Goal: Use online tool/utility: Utilize a website feature to perform a specific function

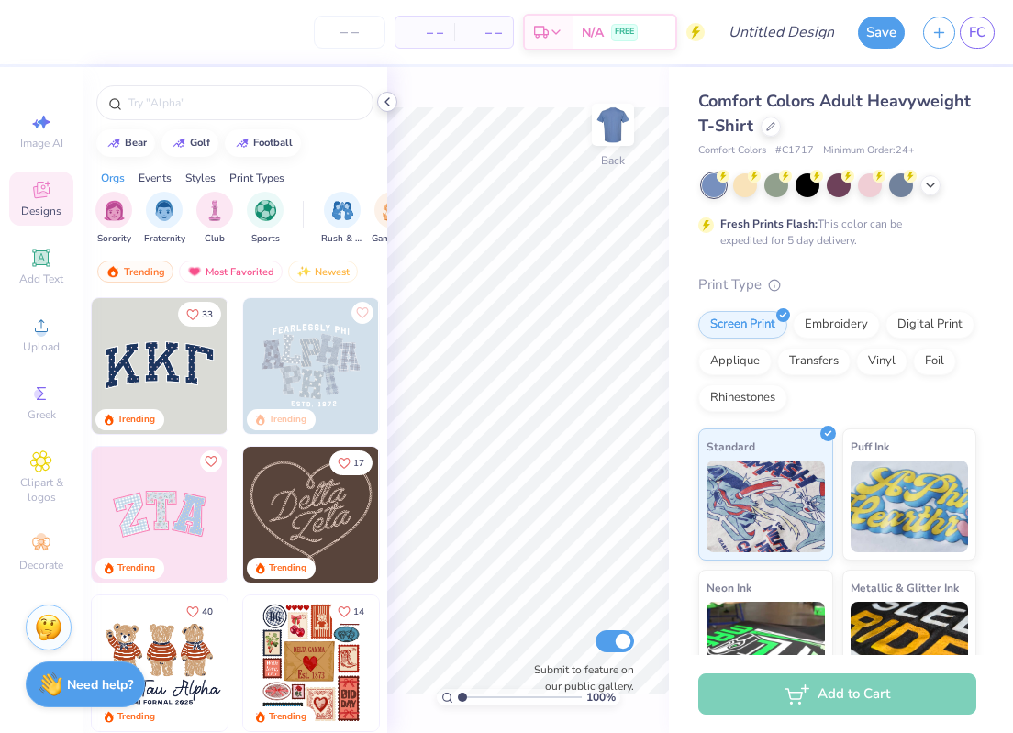
click at [388, 101] on icon at bounding box center [387, 102] width 15 height 15
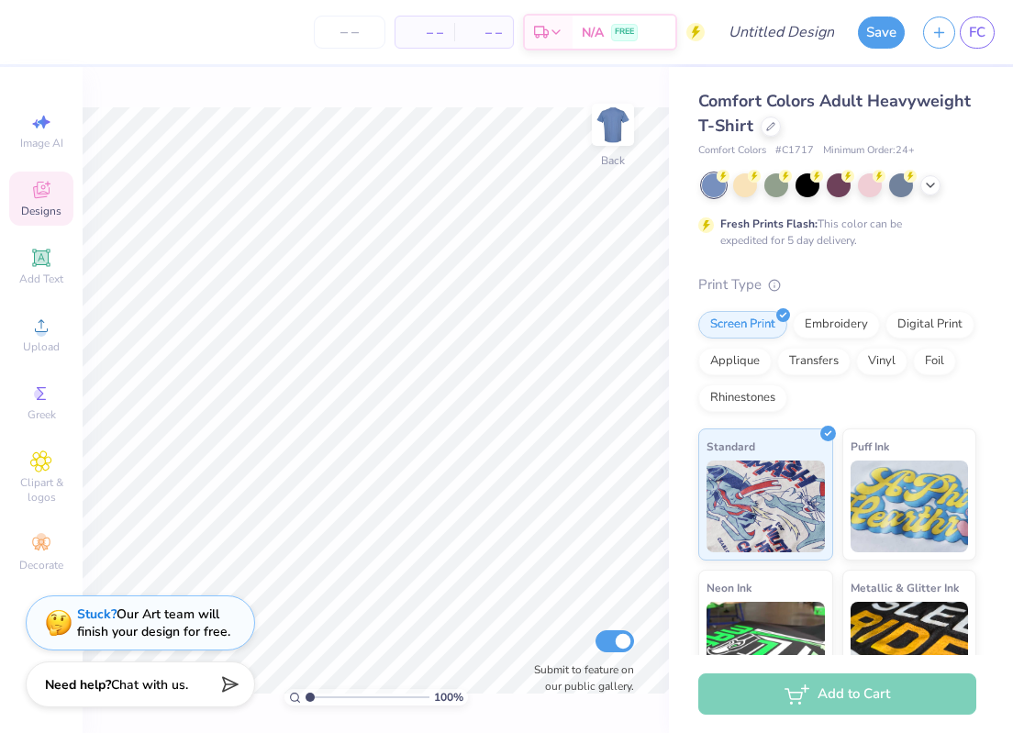
click at [48, 189] on icon at bounding box center [41, 190] width 22 height 22
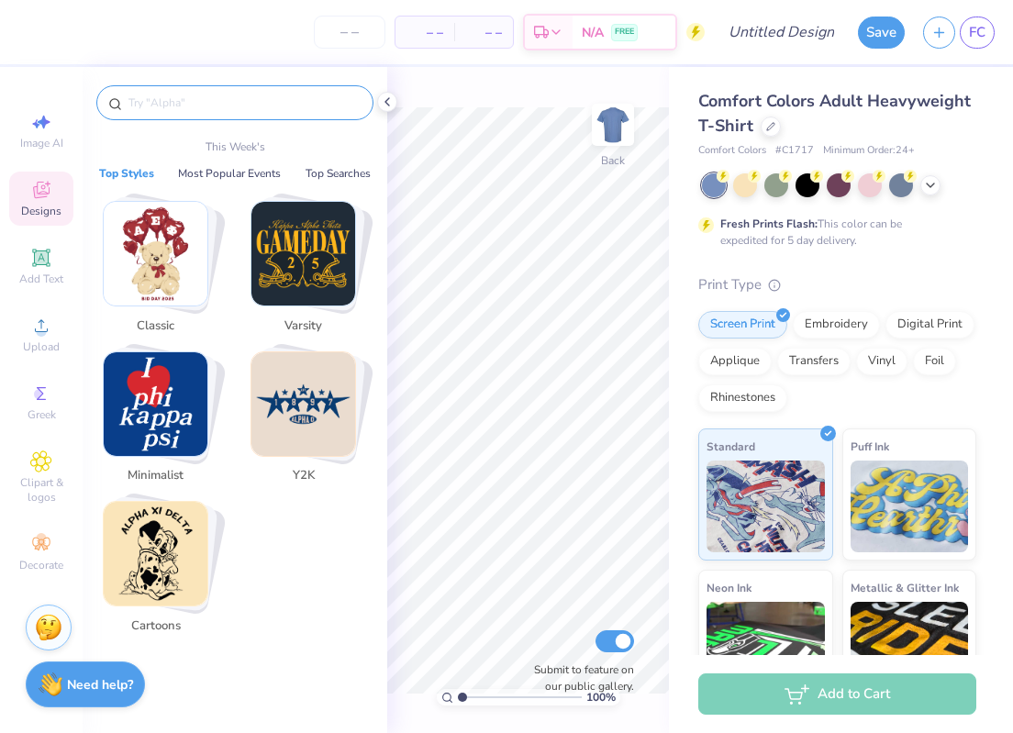
click at [202, 102] on input "text" at bounding box center [244, 103] width 235 height 18
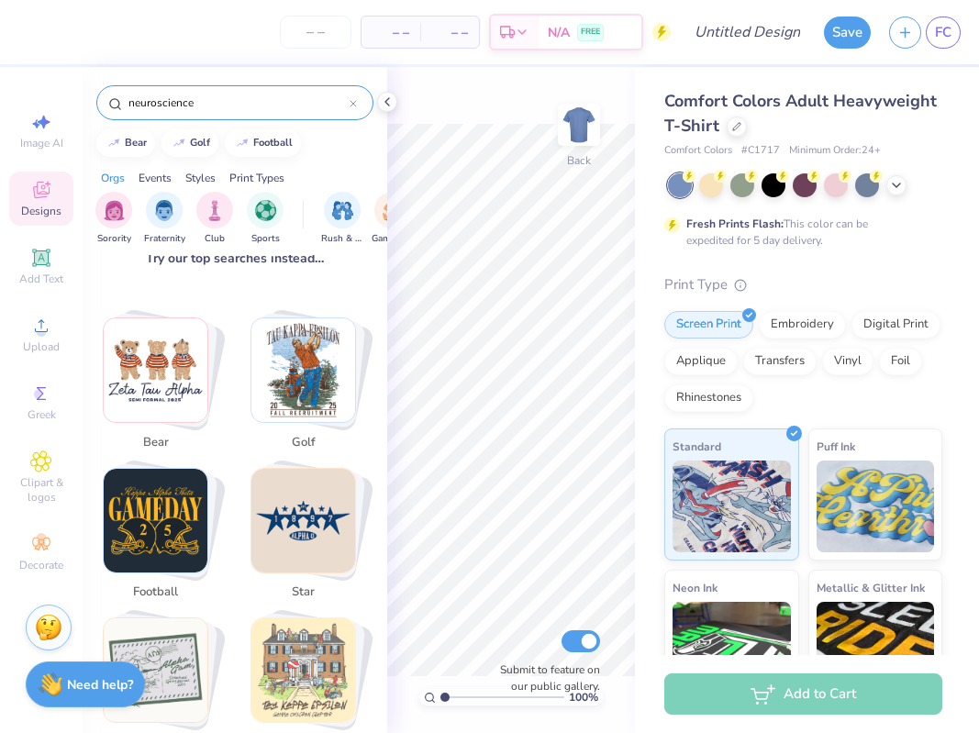
scroll to position [20, 0]
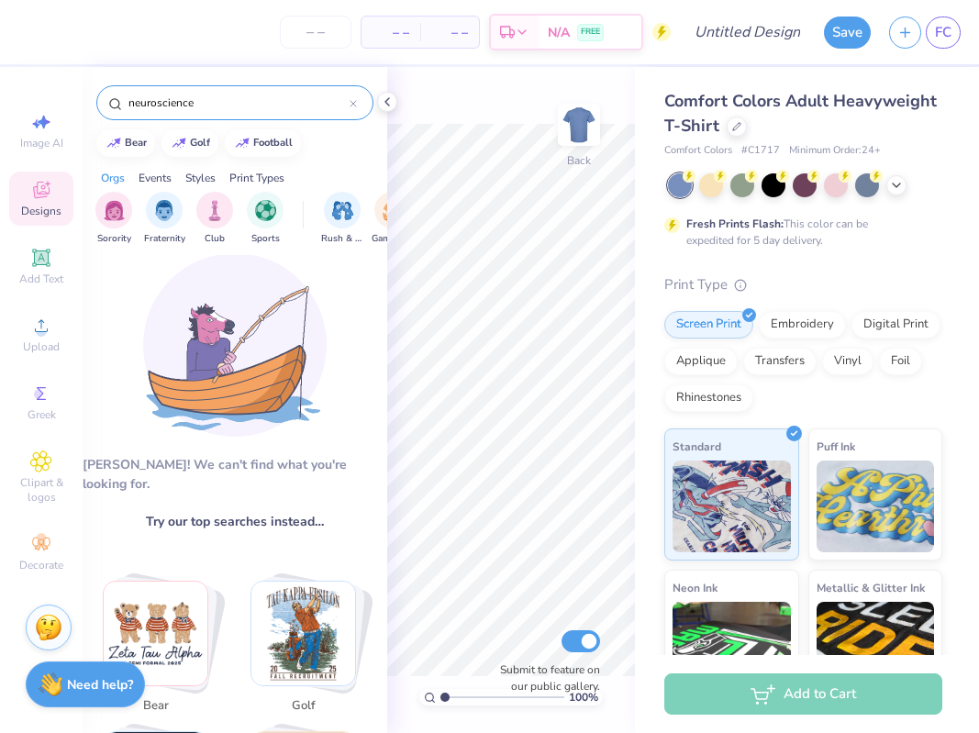
click at [147, 114] on div "neuroscience" at bounding box center [234, 102] width 277 height 35
click at [147, 99] on input "neuroscience" at bounding box center [238, 103] width 223 height 18
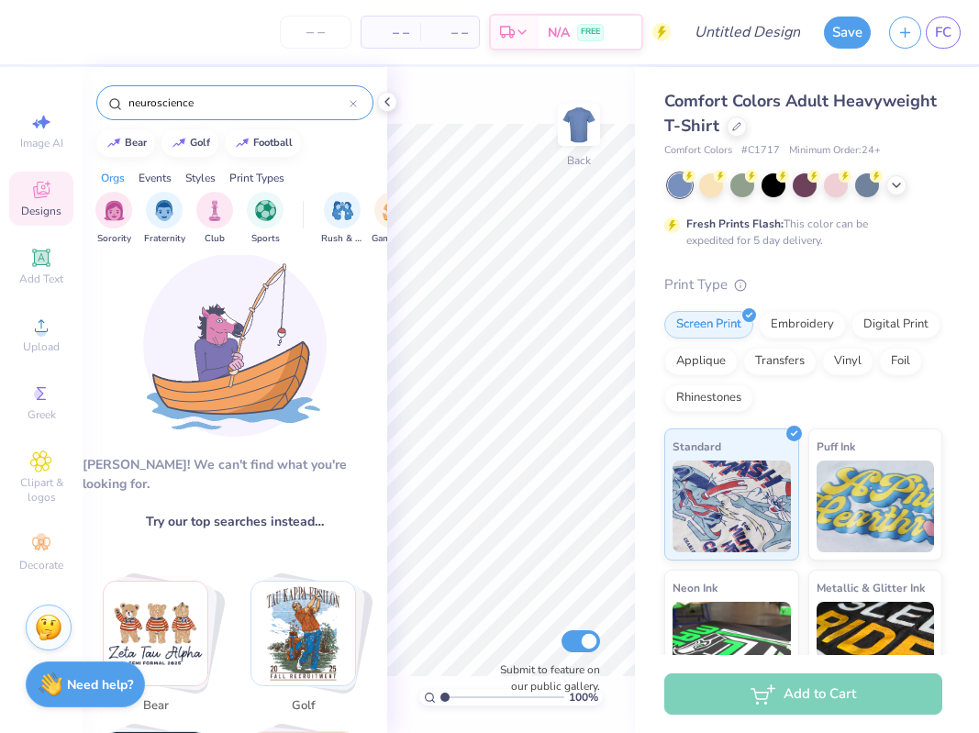
click at [147, 99] on input "neuroscience" at bounding box center [238, 103] width 223 height 18
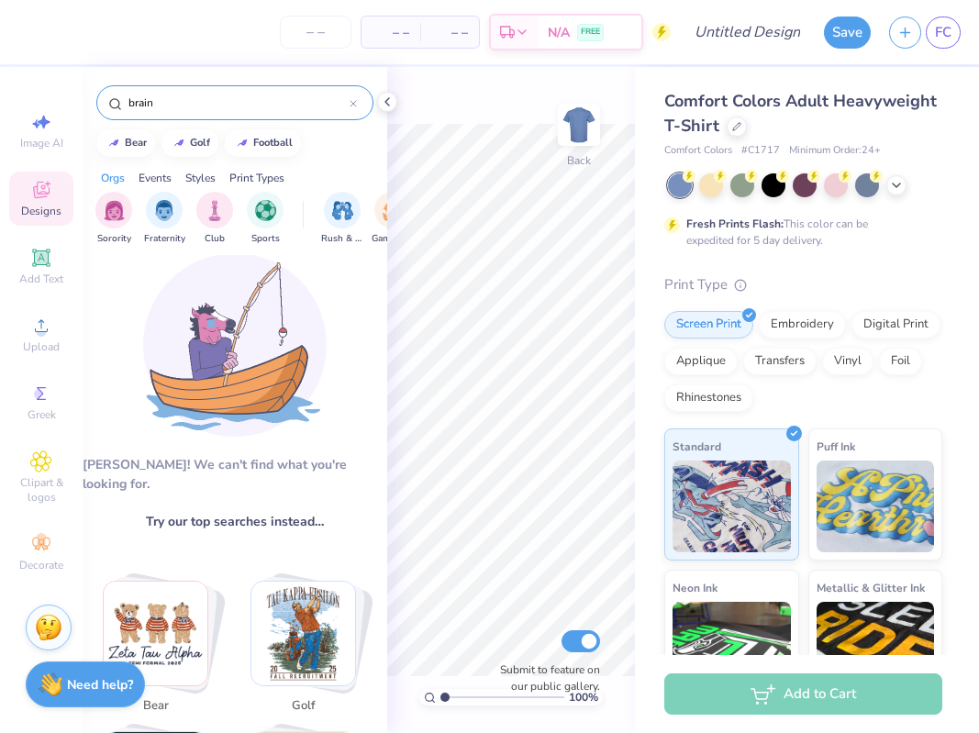
type input "brain"
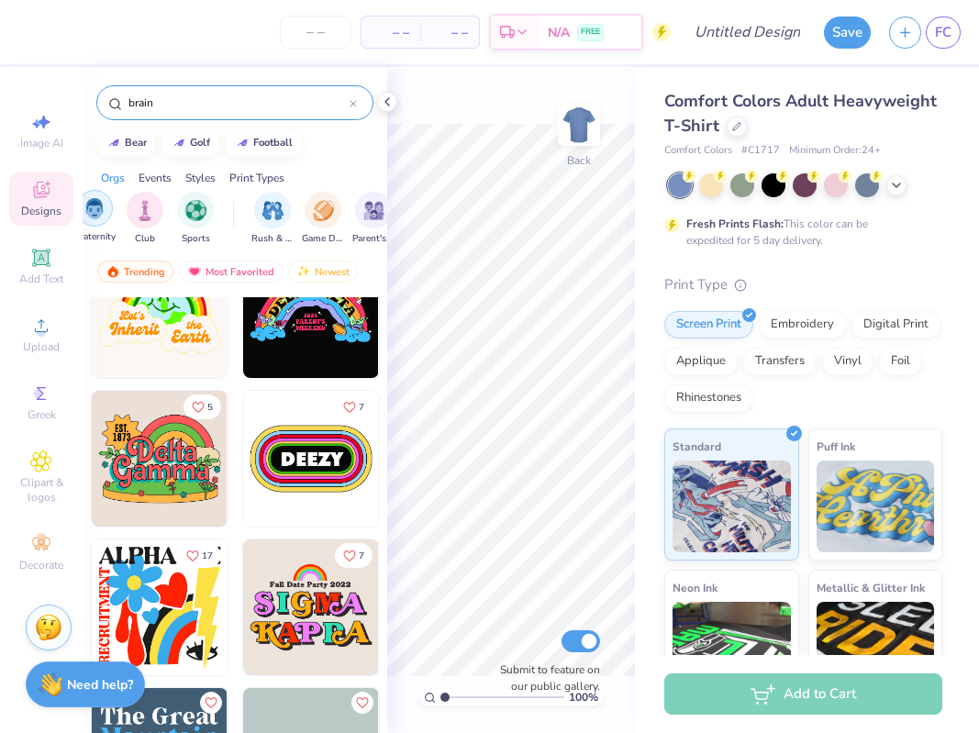
scroll to position [0, 64]
click at [152, 218] on img "filter for Club" at bounding box center [150, 208] width 20 height 21
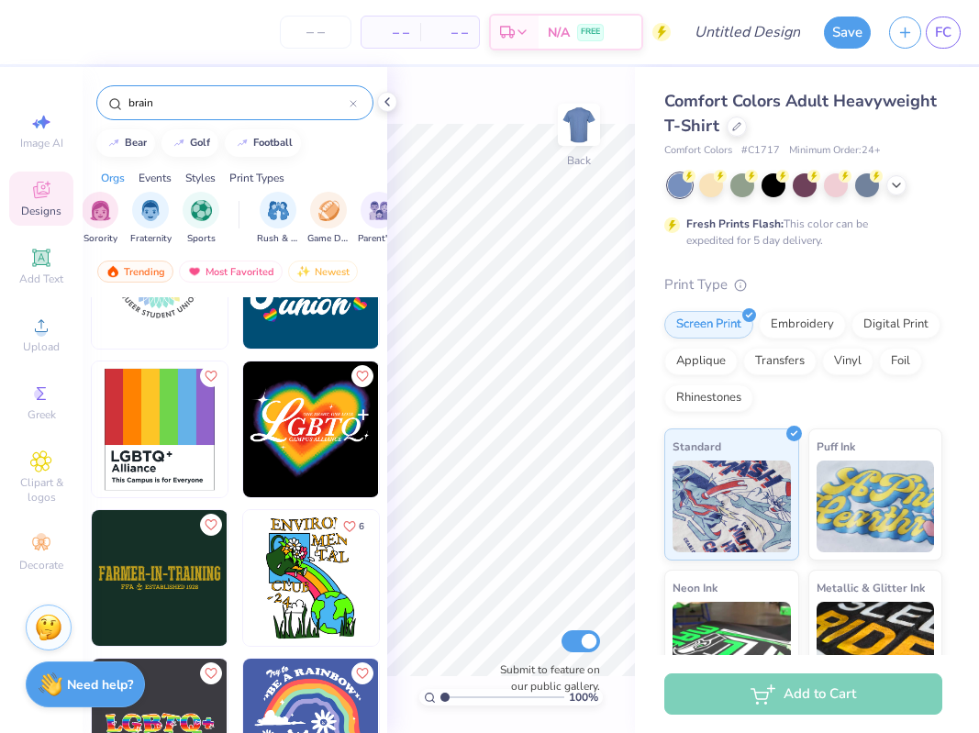
scroll to position [387, 0]
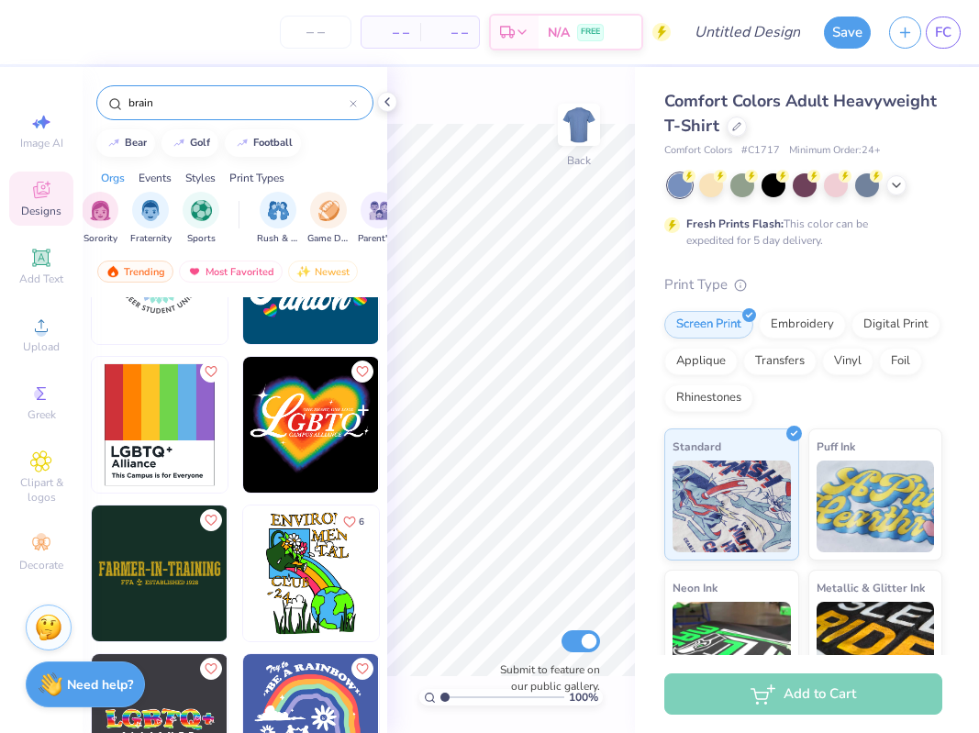
click at [352, 110] on div at bounding box center [353, 103] width 7 height 17
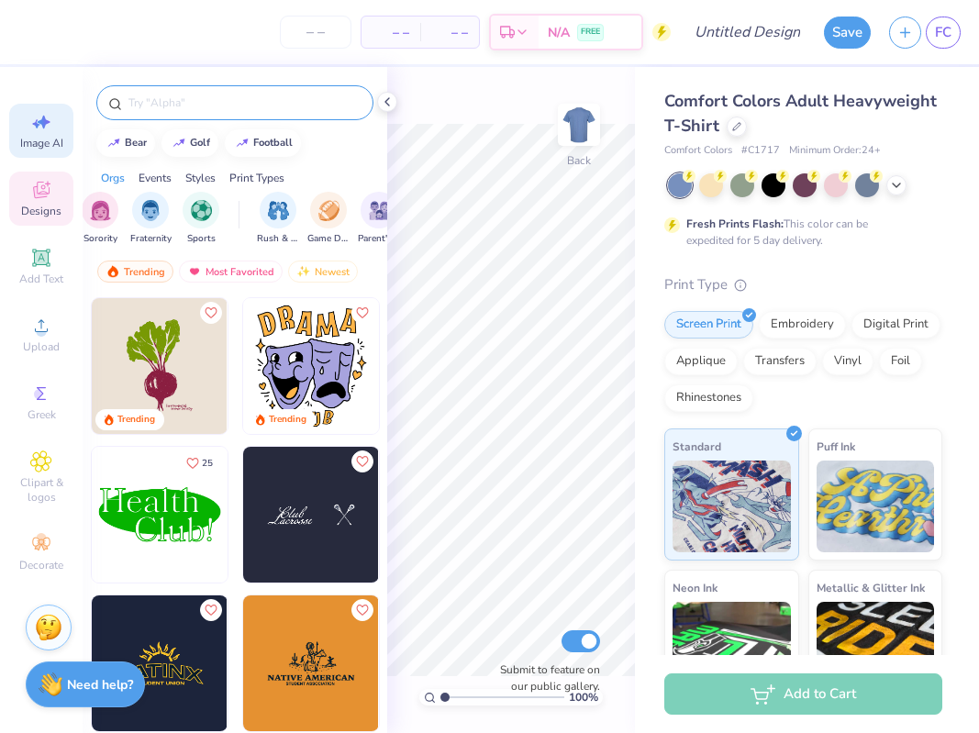
click at [51, 134] on div "Image AI" at bounding box center [41, 131] width 64 height 54
select select "4"
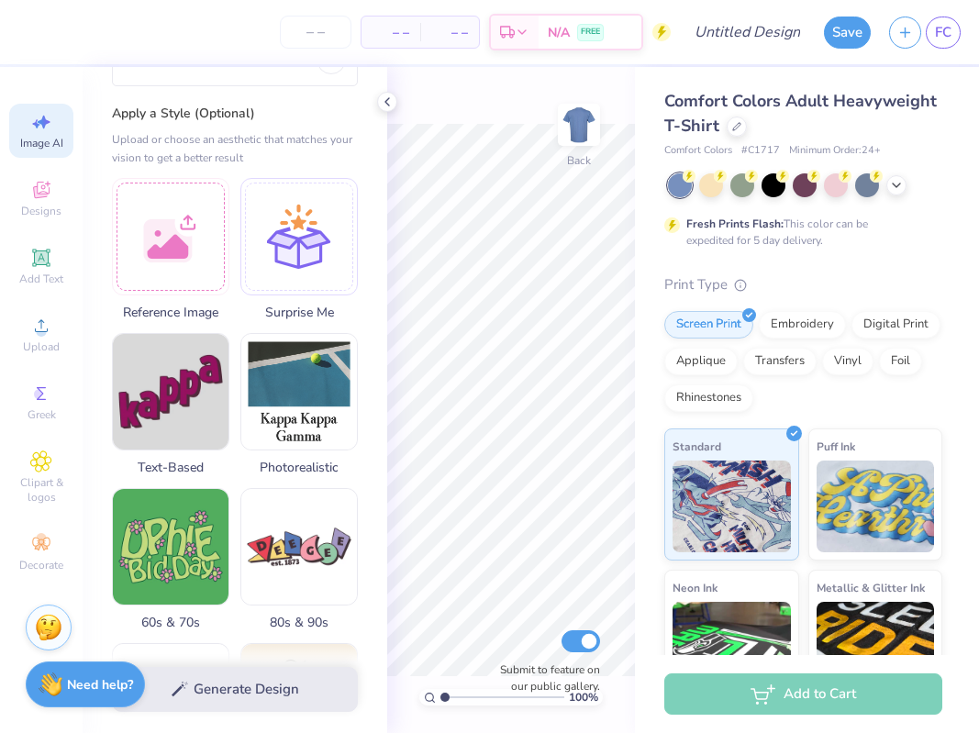
scroll to position [25, 0]
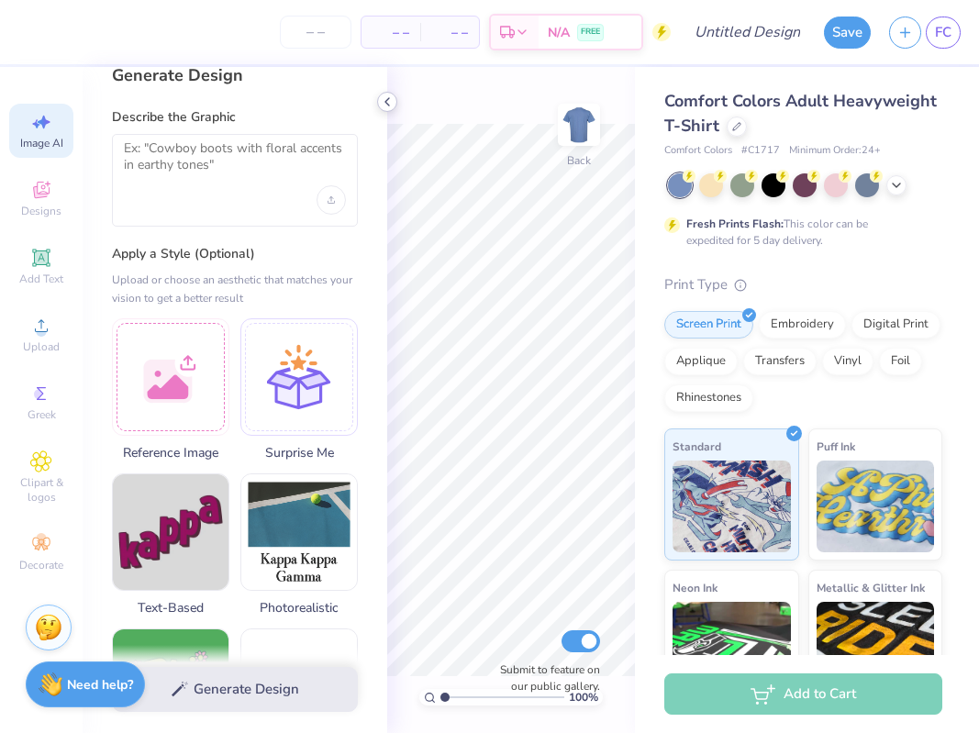
click at [384, 106] on icon at bounding box center [387, 102] width 15 height 15
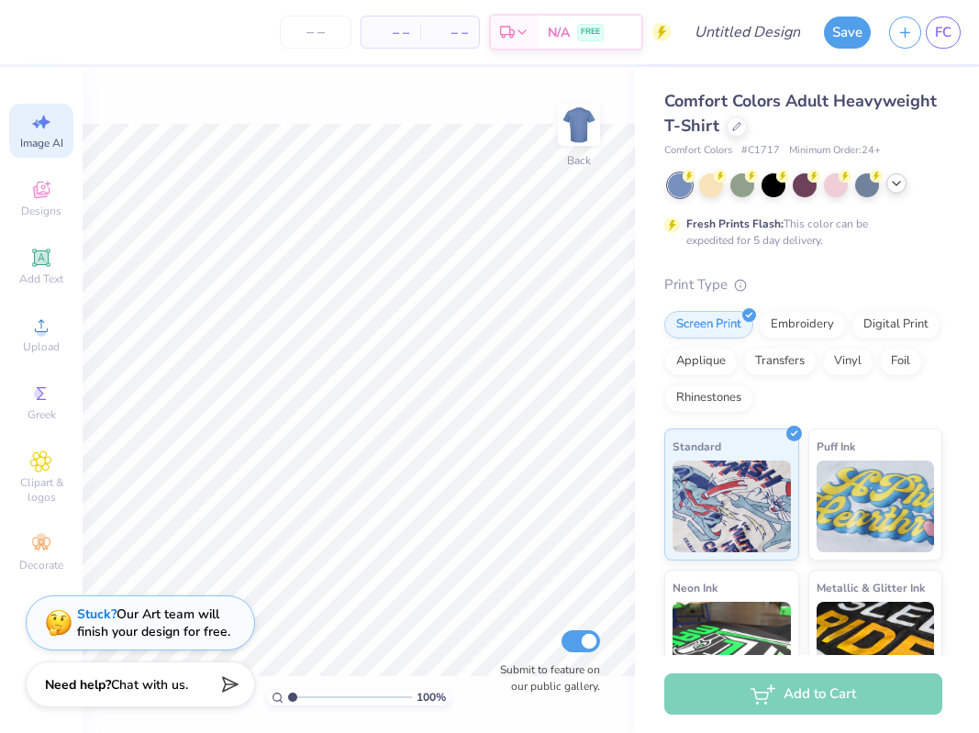
click at [896, 183] on icon at bounding box center [896, 183] width 15 height 15
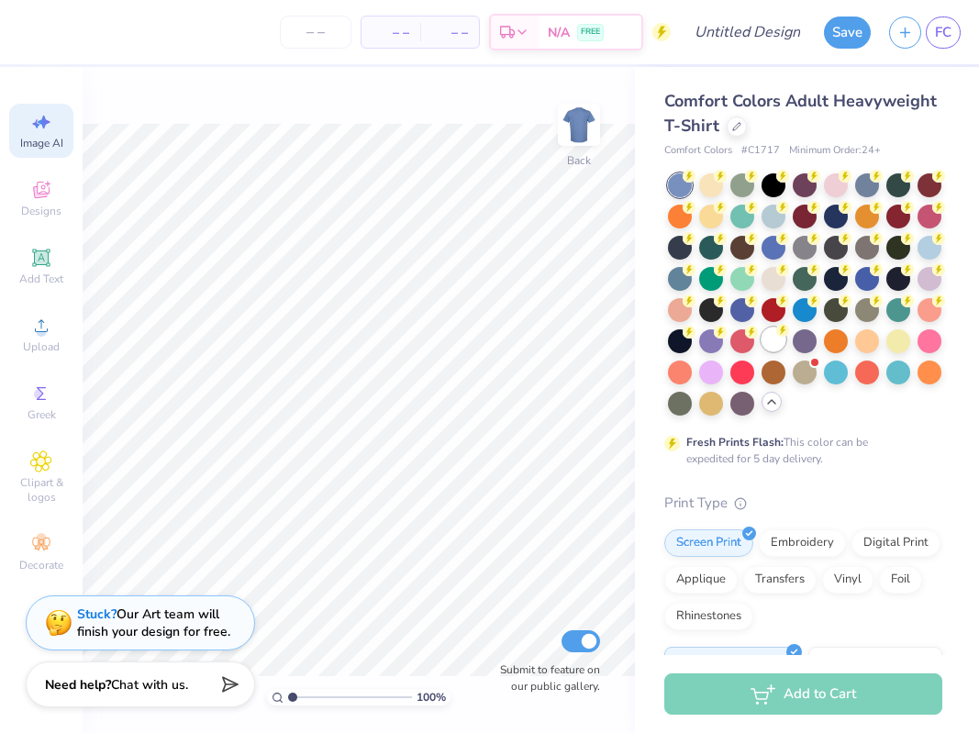
click at [765, 334] on div at bounding box center [774, 340] width 24 height 24
click at [705, 187] on div at bounding box center [711, 184] width 24 height 24
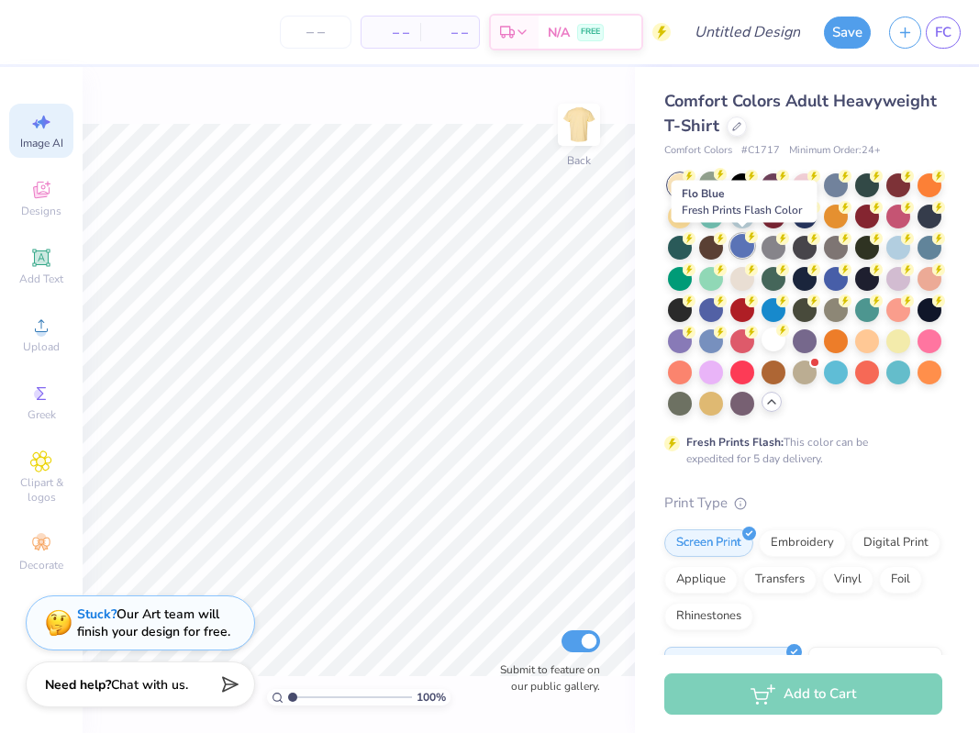
click at [742, 247] on div at bounding box center [743, 246] width 24 height 24
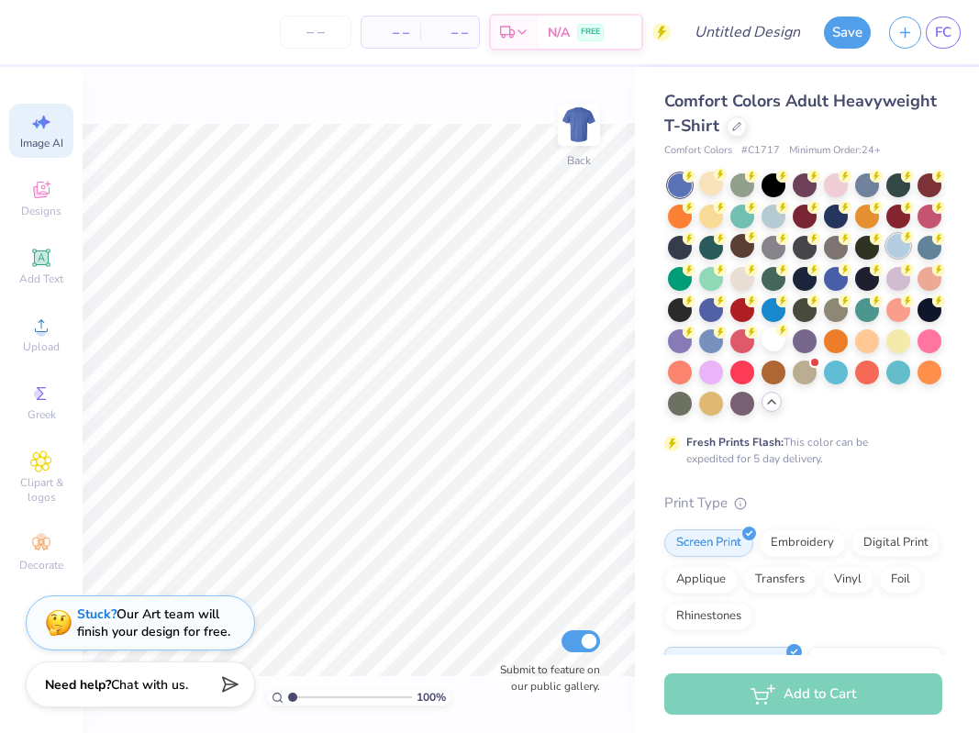
click at [901, 242] on icon at bounding box center [907, 236] width 13 height 13
click at [679, 184] on div at bounding box center [680, 185] width 24 height 24
click at [856, 186] on div at bounding box center [867, 184] width 24 height 24
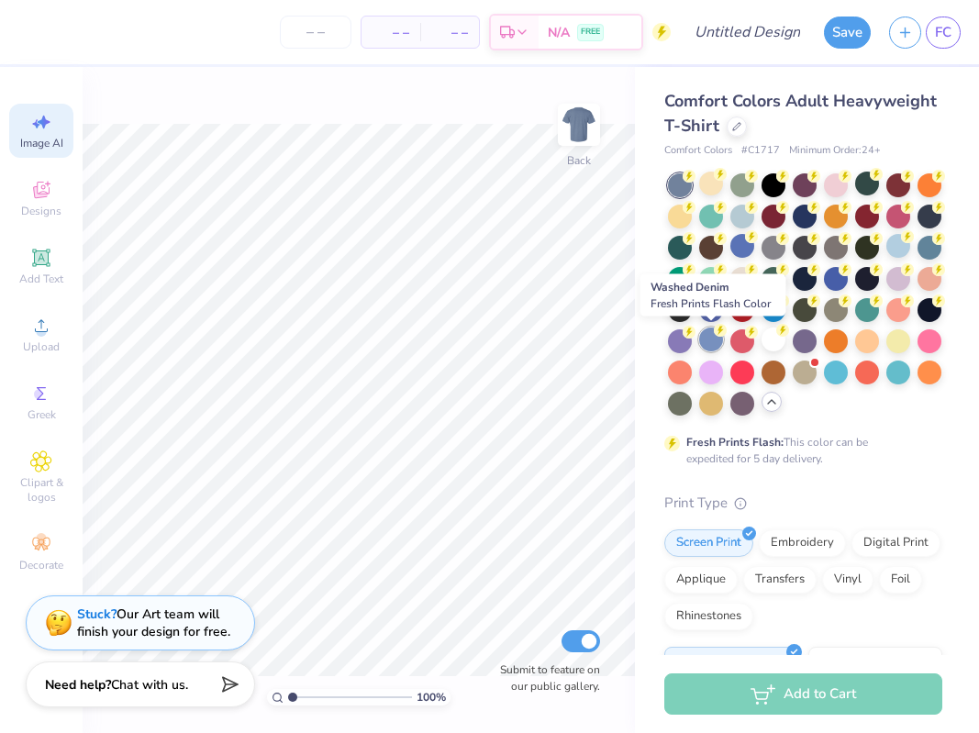
click at [707, 342] on div at bounding box center [711, 340] width 24 height 24
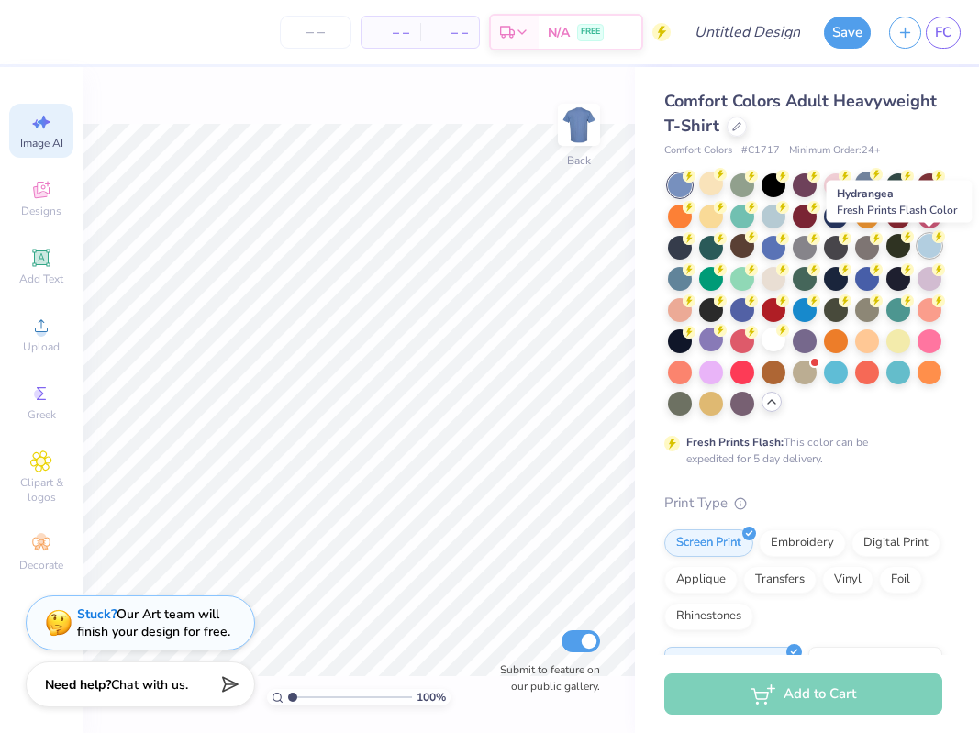
click at [923, 236] on div at bounding box center [930, 246] width 24 height 24
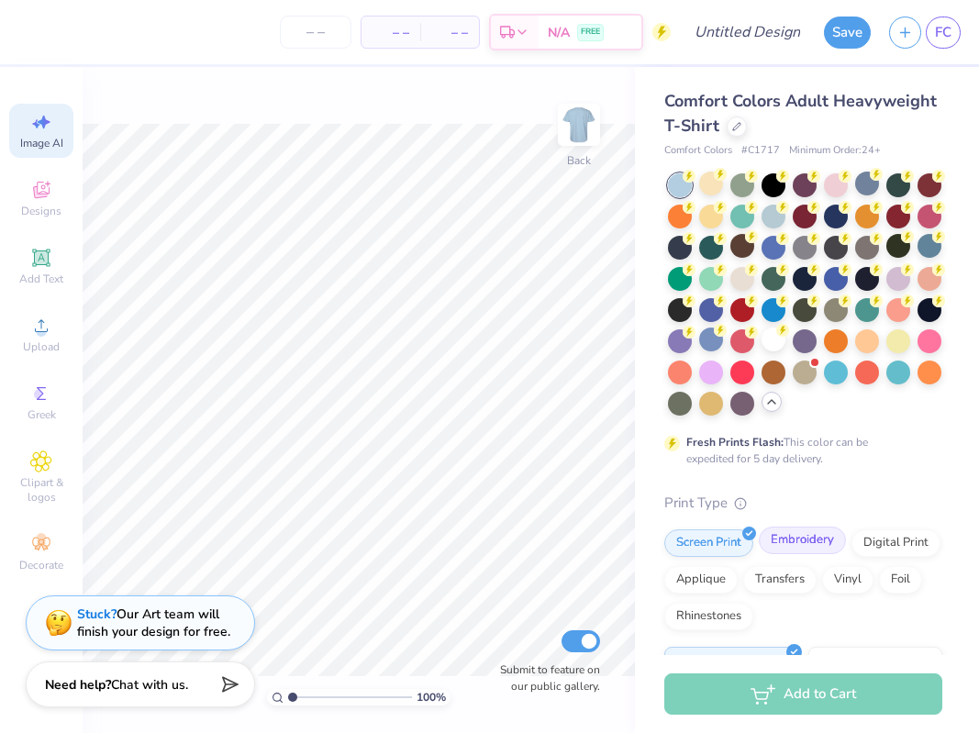
click at [811, 545] on div "Embroidery" at bounding box center [802, 541] width 87 height 28
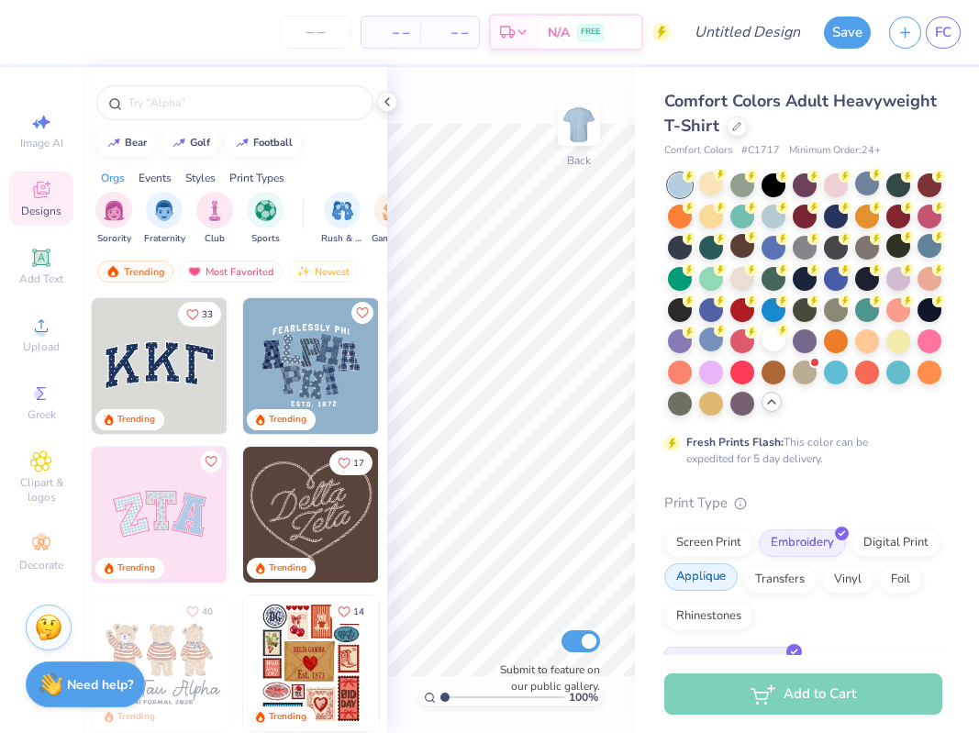
click at [720, 568] on div "Applique" at bounding box center [701, 578] width 73 height 28
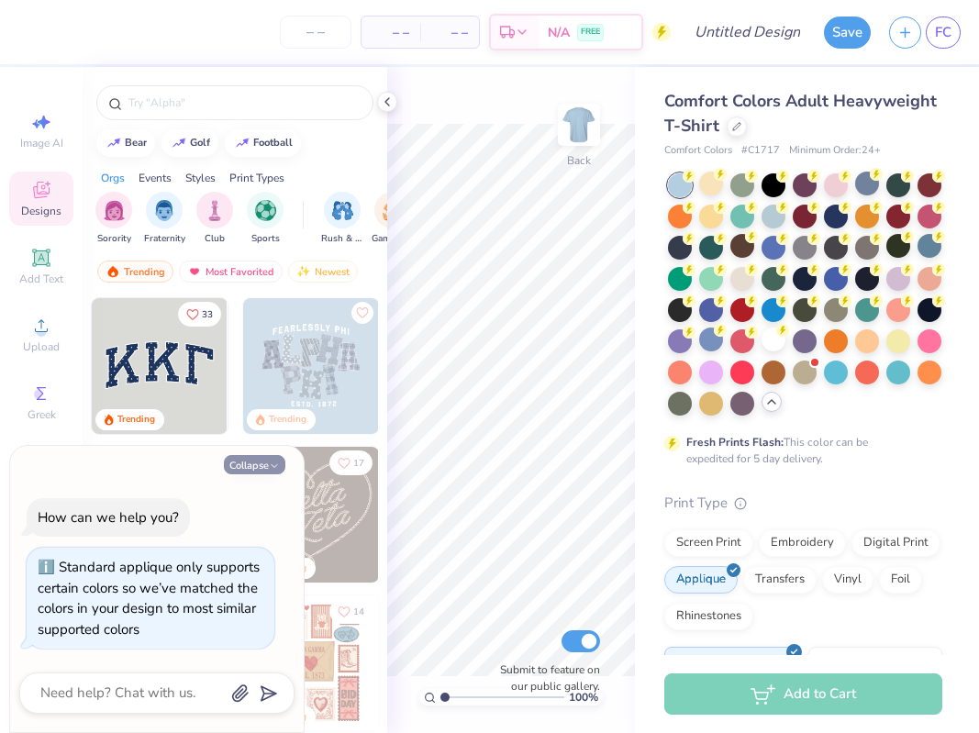
click at [232, 462] on button "Collapse" at bounding box center [254, 464] width 61 height 19
type textarea "x"
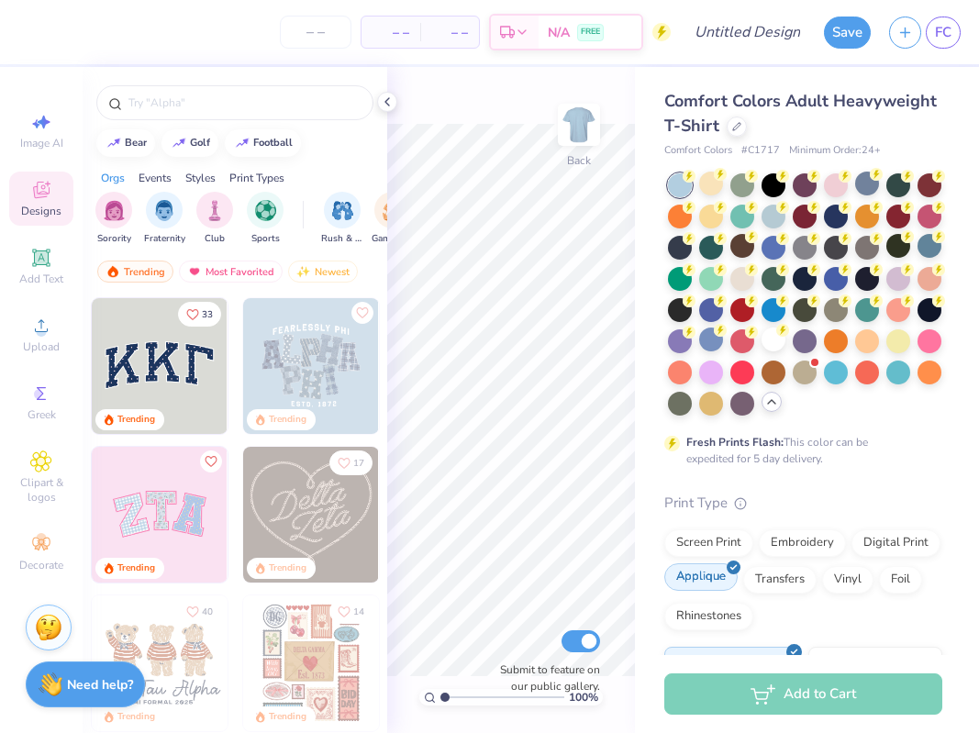
click at [715, 570] on div "Applique" at bounding box center [701, 578] width 73 height 28
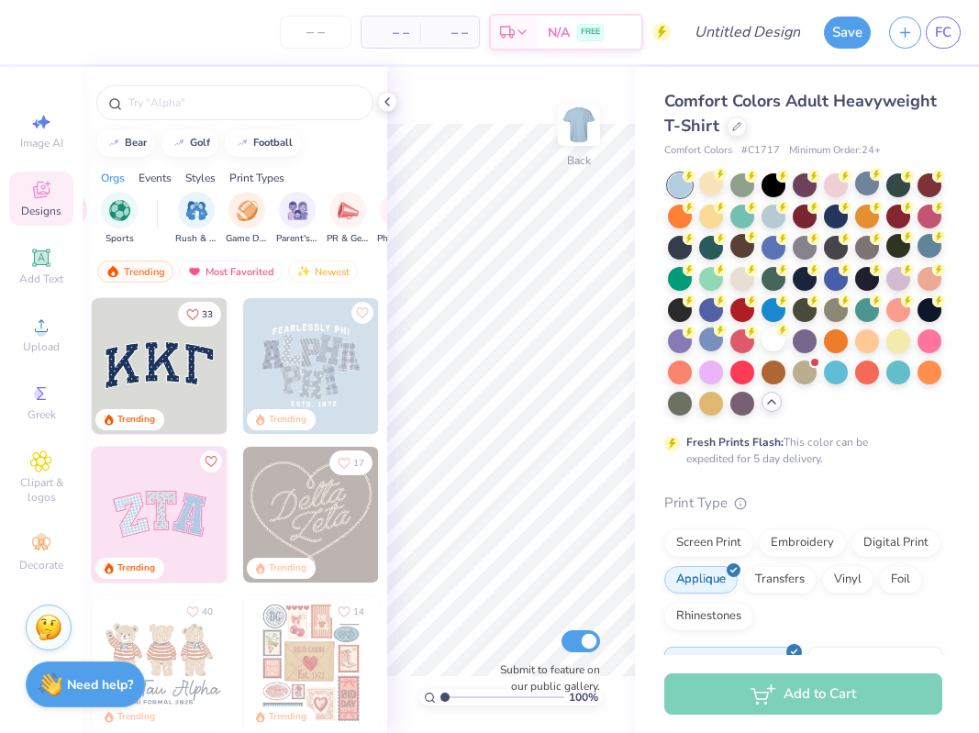
scroll to position [0, 147]
click at [236, 214] on img "filter for Game Day" at bounding box center [246, 208] width 21 height 21
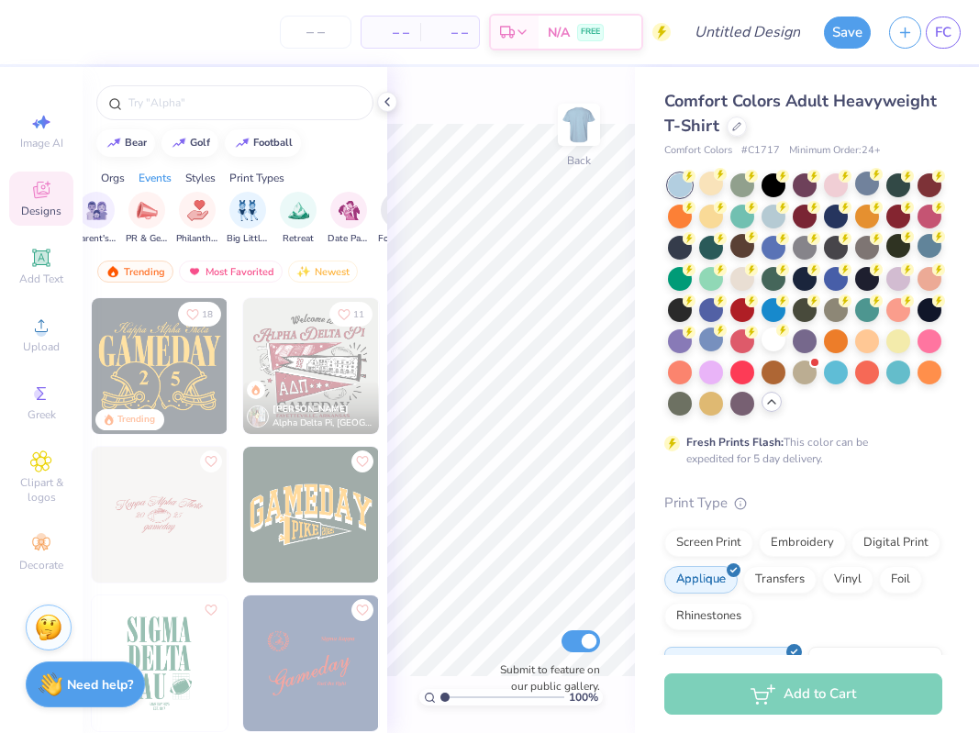
scroll to position [0, 361]
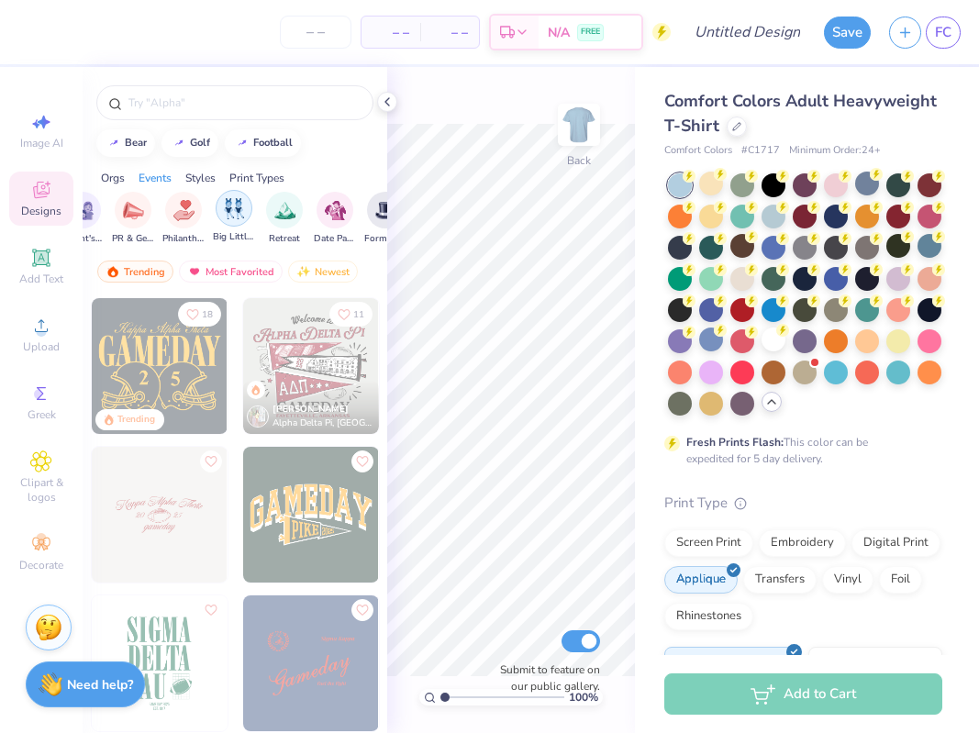
click at [225, 204] on img "filter for Big Little Reveal" at bounding box center [234, 208] width 20 height 21
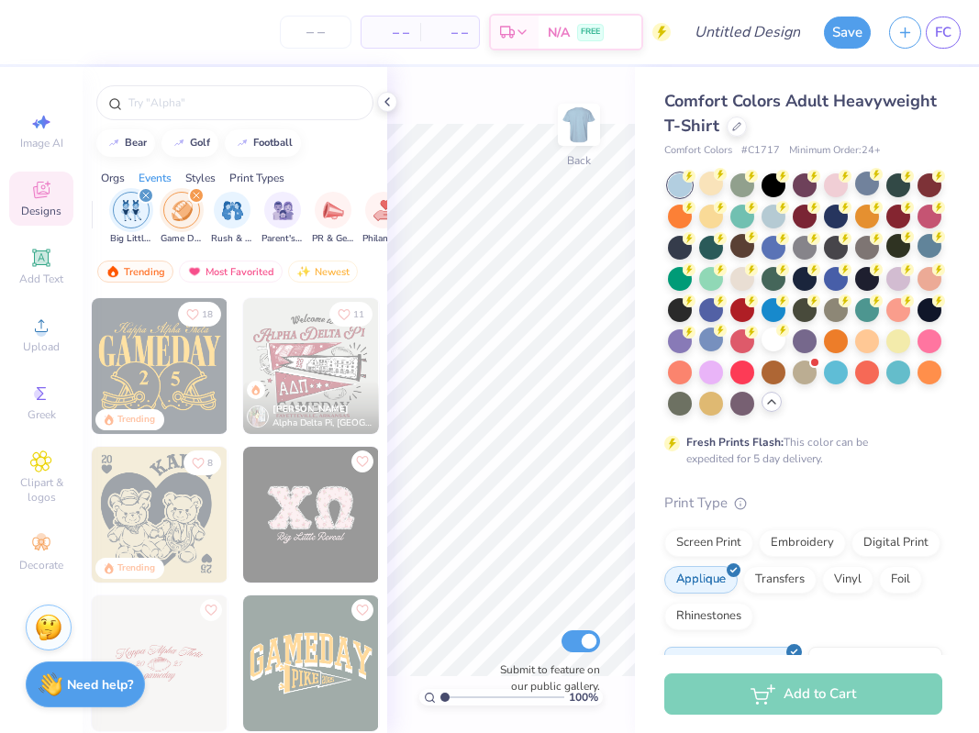
scroll to position [0, 212]
click at [195, 193] on icon "filter for Game Day" at bounding box center [195, 195] width 7 height 7
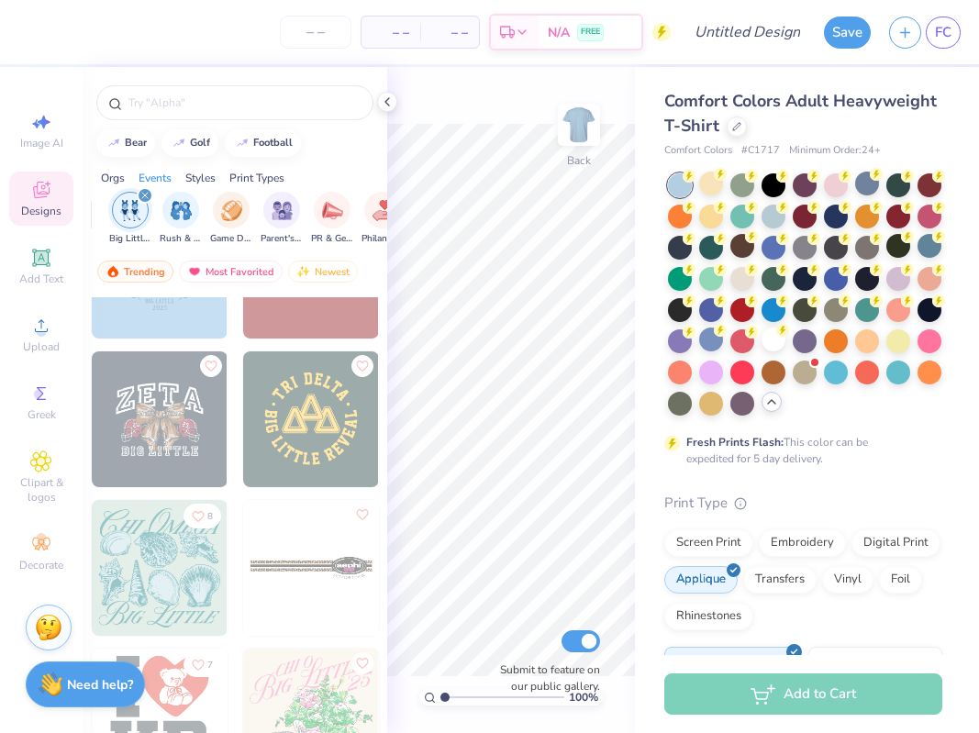
scroll to position [431, 0]
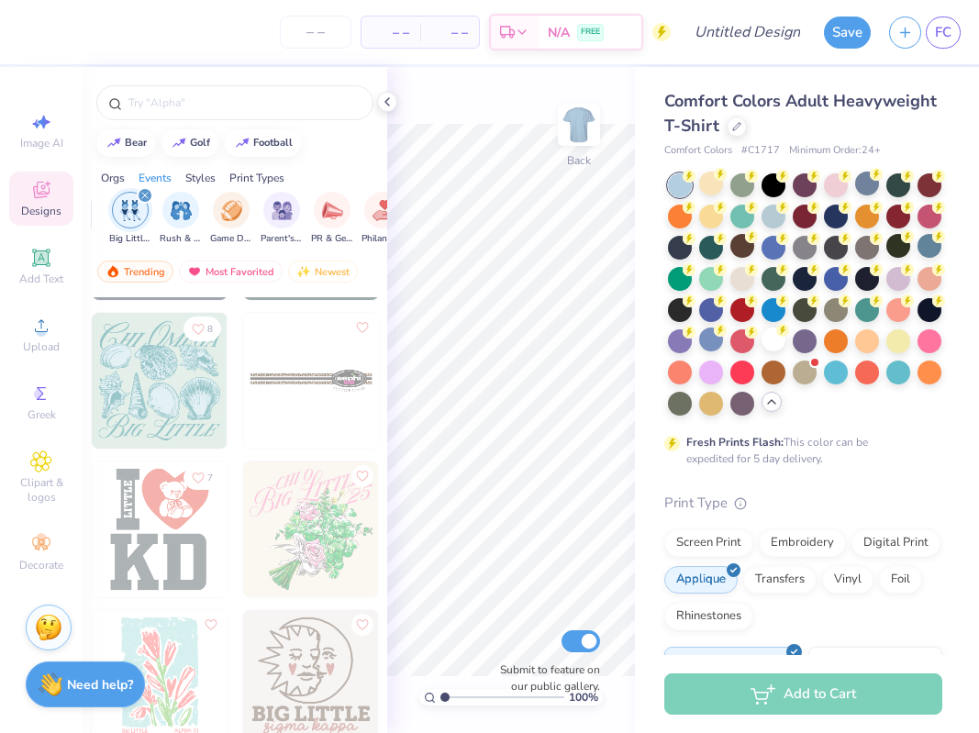
click at [146, 191] on div "filter for Big Little Reveal" at bounding box center [145, 195] width 17 height 17
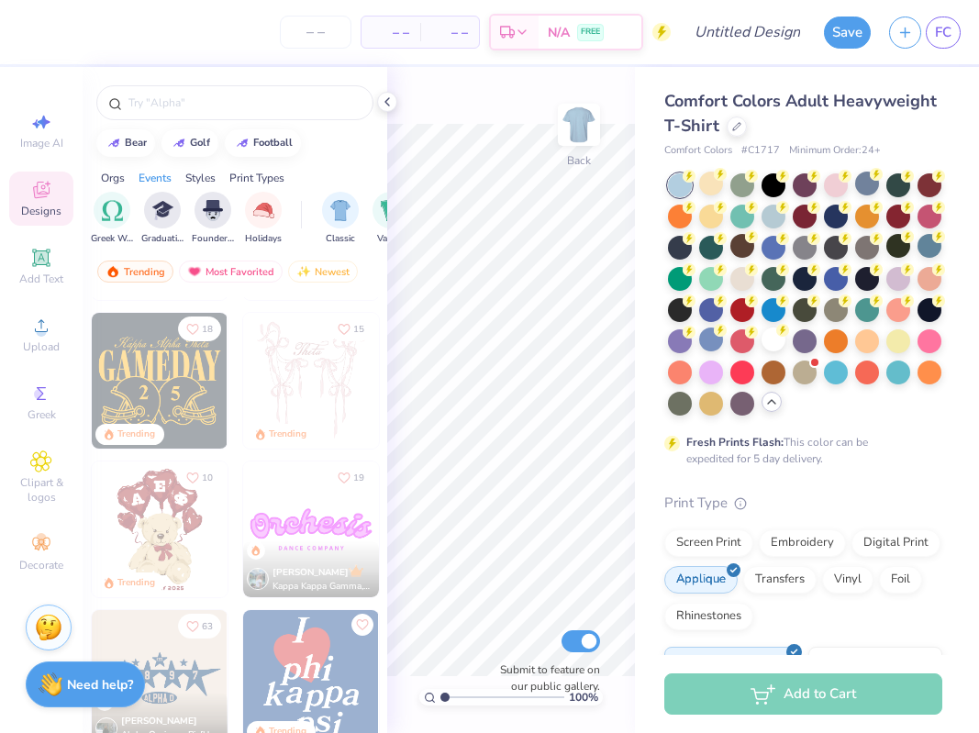
scroll to position [0, 756]
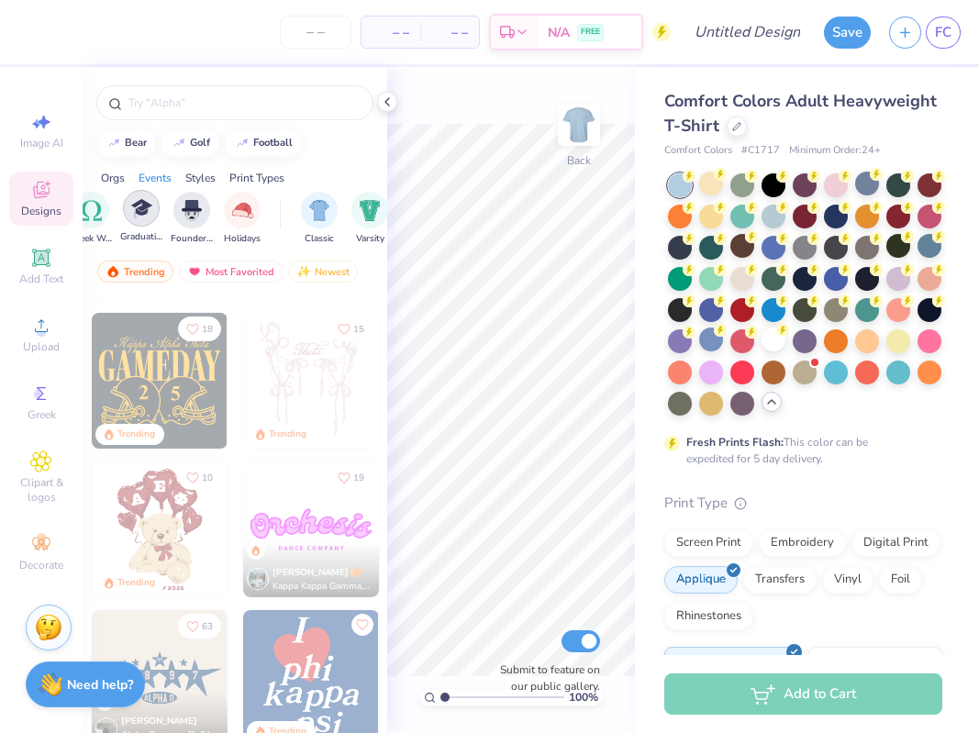
click at [143, 203] on img "filter for Graduation" at bounding box center [141, 208] width 21 height 21
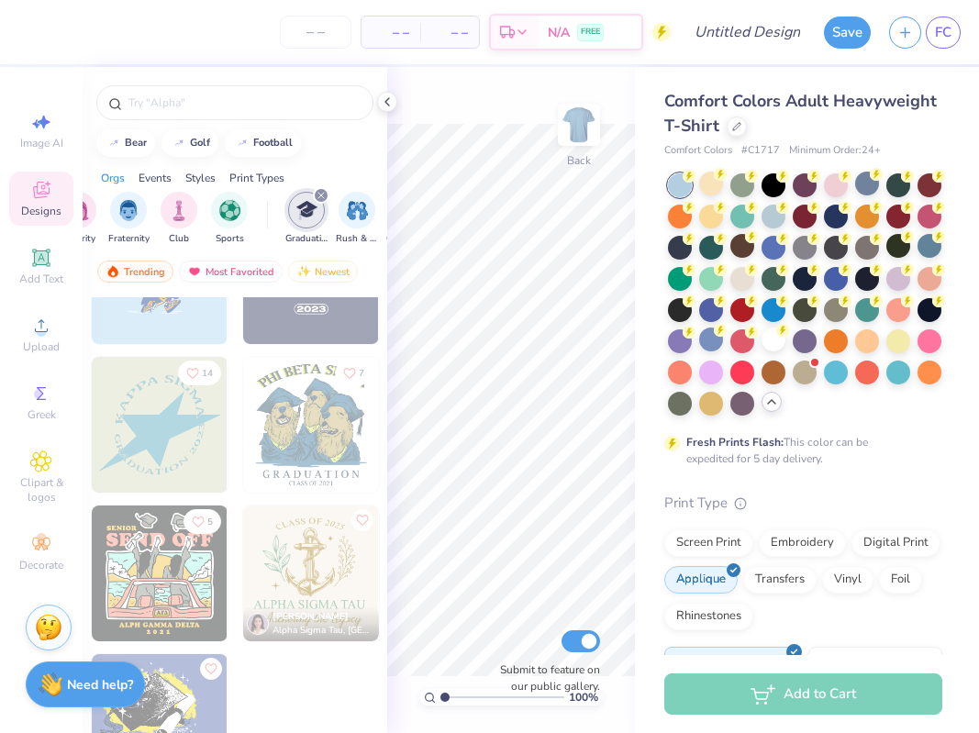
scroll to position [0, 18]
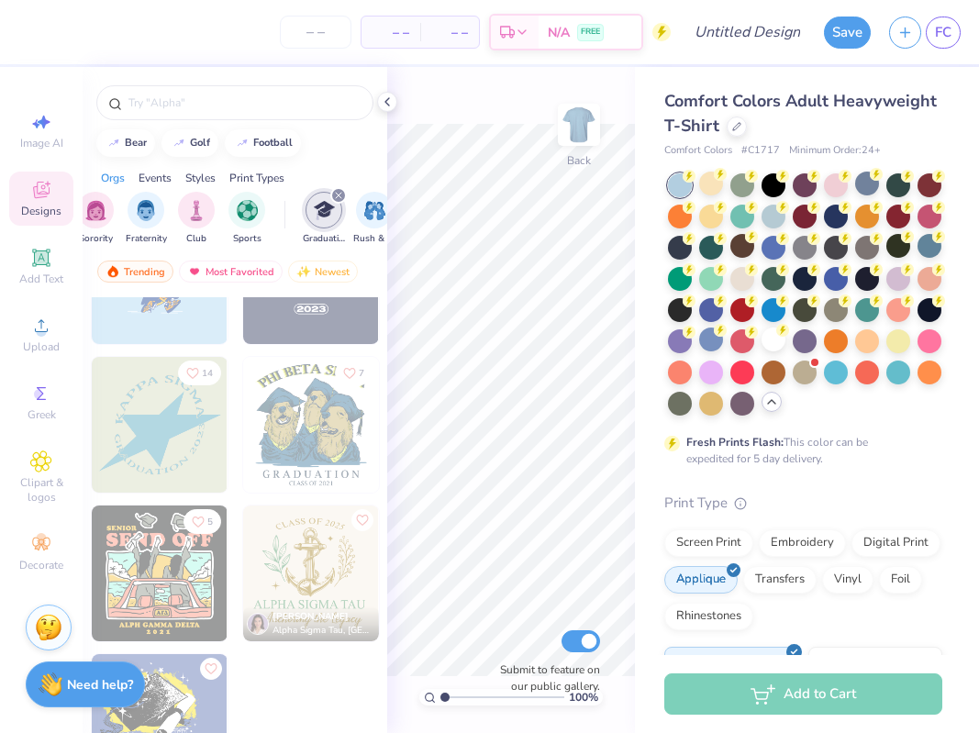
click at [337, 195] on icon "filter for Graduation" at bounding box center [338, 195] width 7 height 7
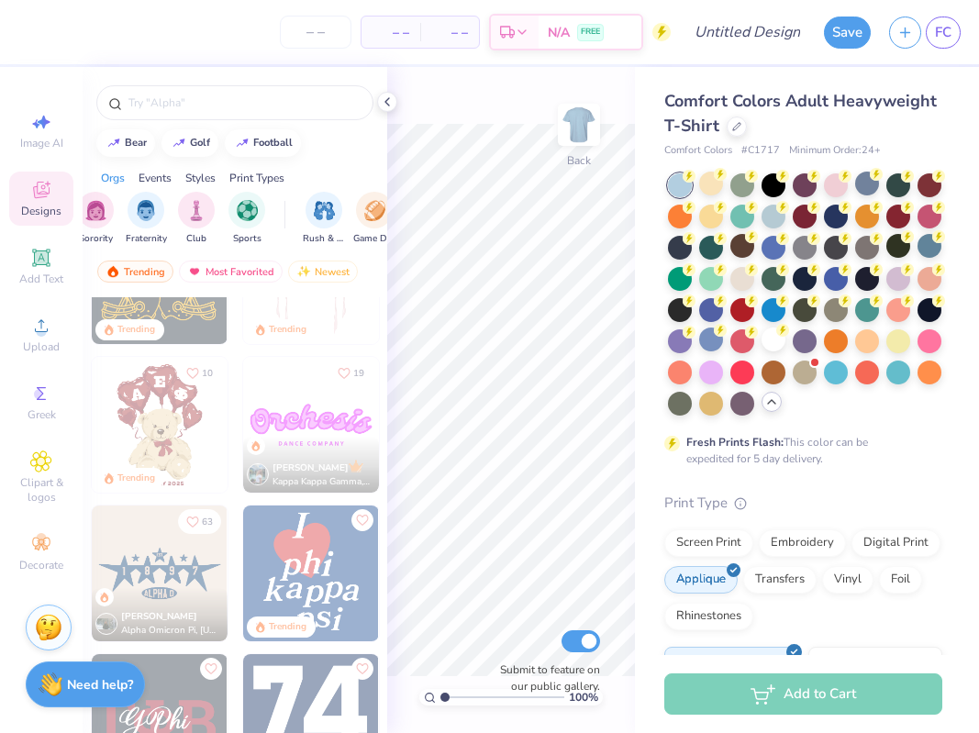
click at [153, 178] on div "Events" at bounding box center [155, 178] width 33 height 17
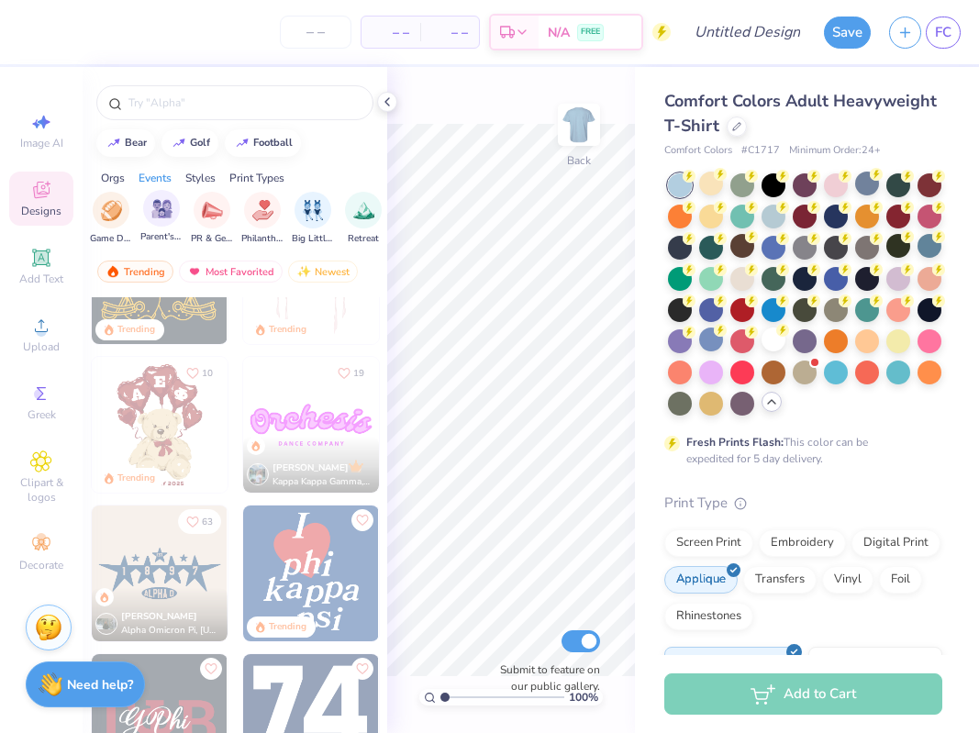
scroll to position [0, 290]
click at [210, 198] on img "filter for PR & General" at bounding box center [204, 208] width 21 height 21
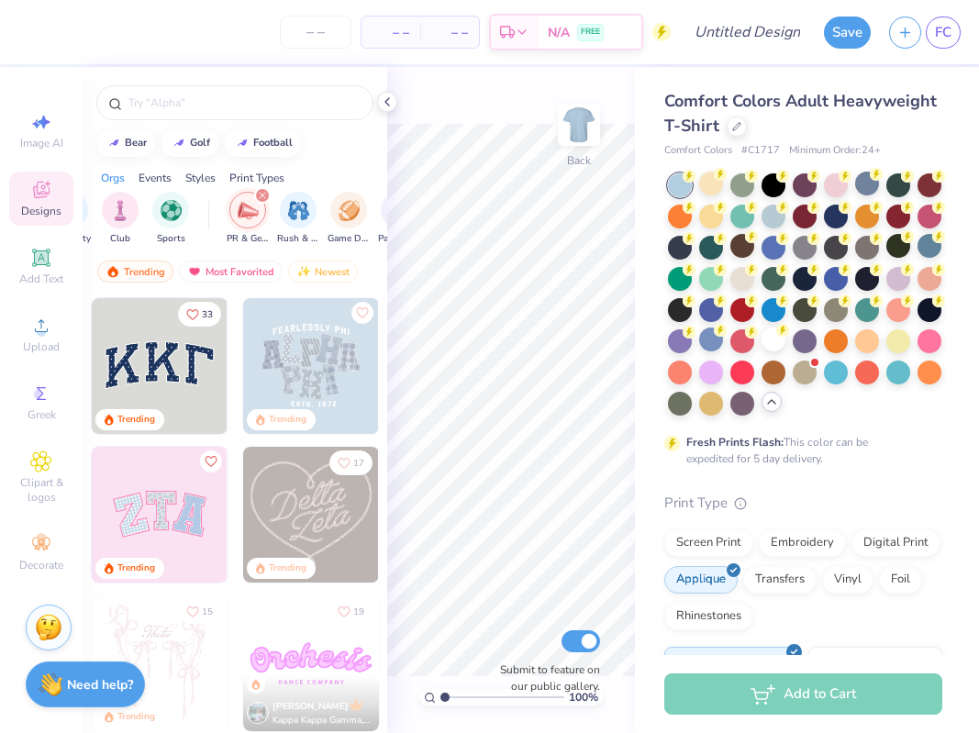
scroll to position [0, 0]
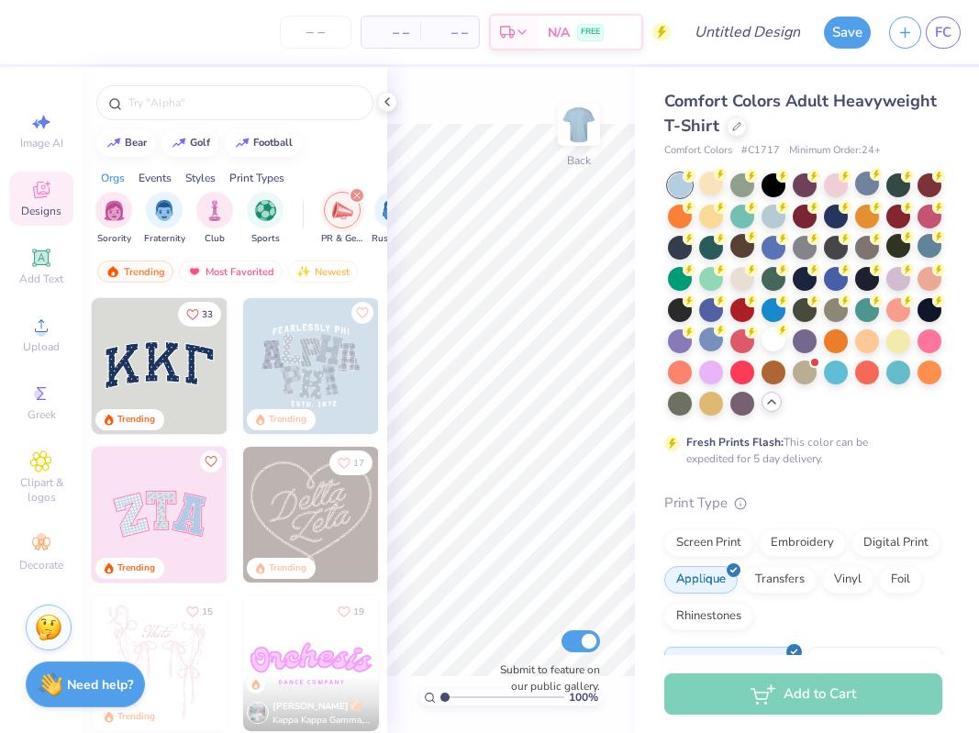
click at [348, 220] on img "filter for PR & General" at bounding box center [342, 210] width 21 height 21
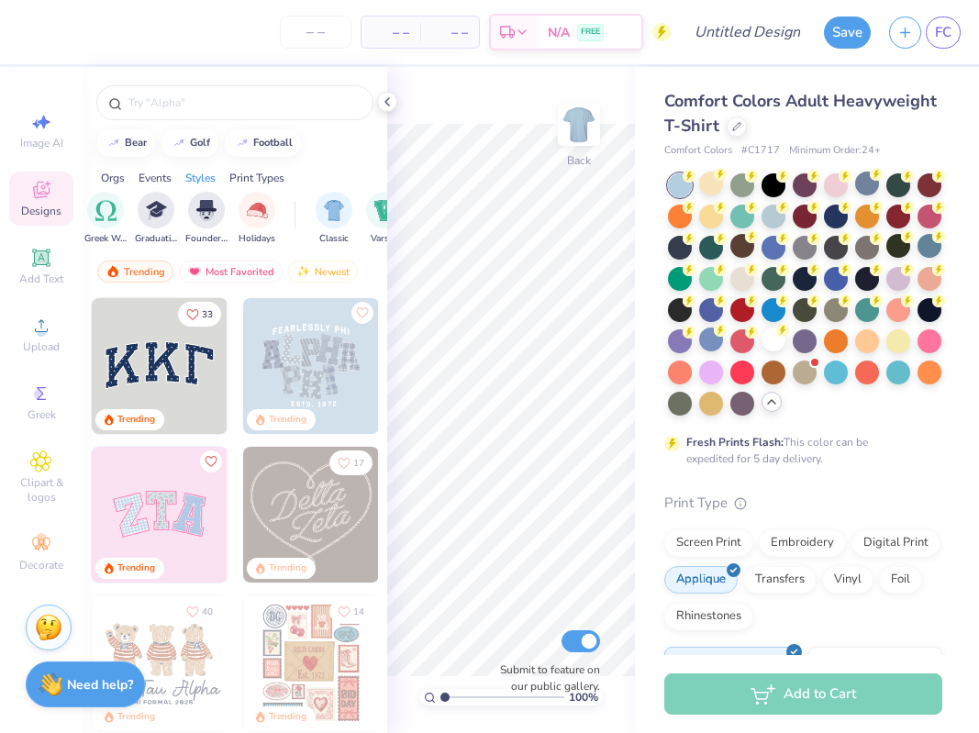
scroll to position [0, 716]
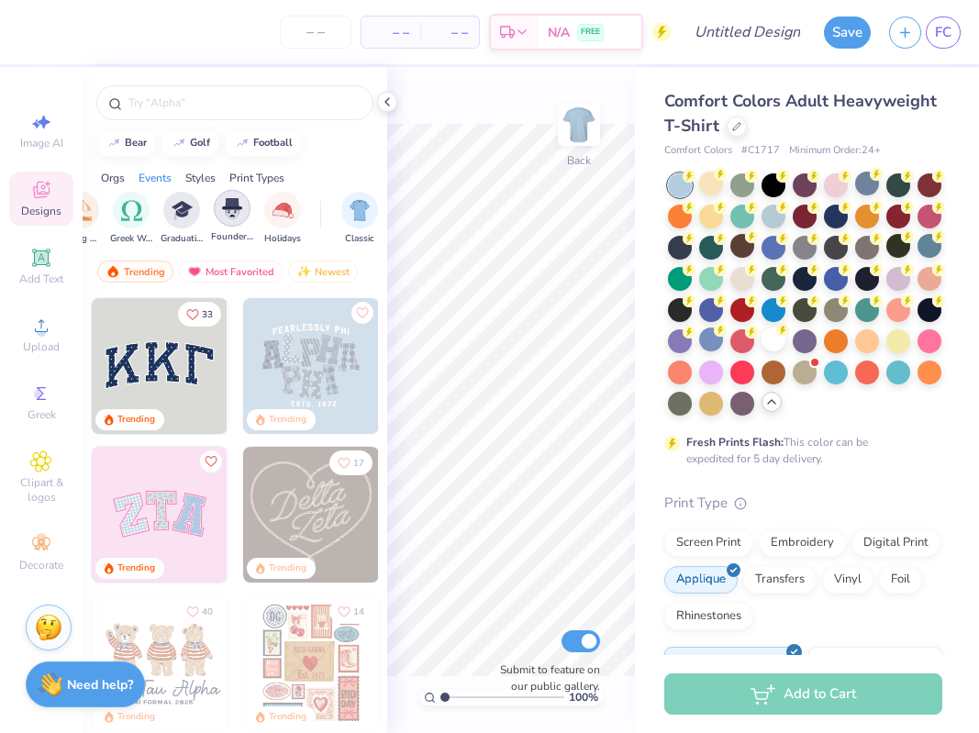
click at [246, 199] on div "filter for Founder’s Day" at bounding box center [232, 208] width 37 height 37
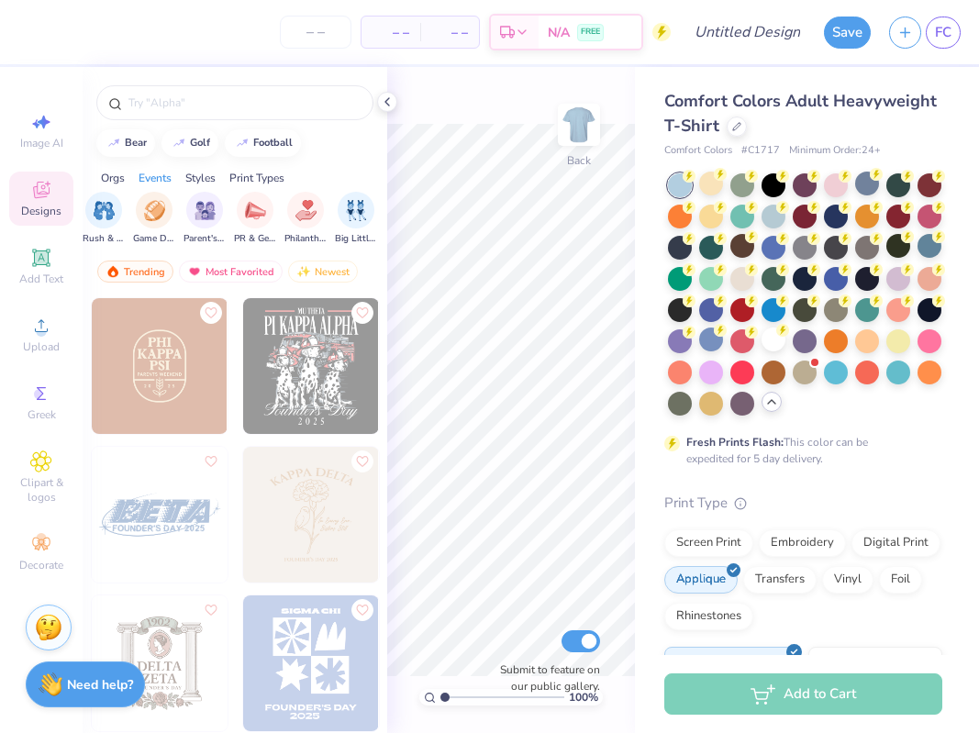
scroll to position [0, 244]
click at [106, 192] on div "filter for Founder’s Day" at bounding box center [113, 195] width 17 height 17
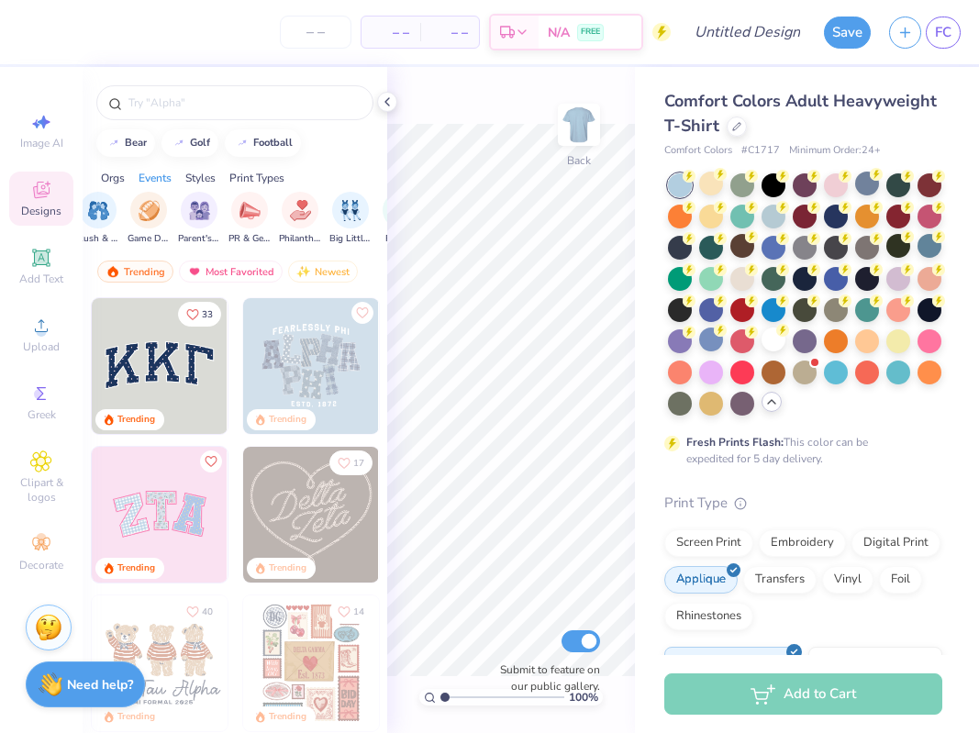
click at [190, 173] on div "Styles" at bounding box center [200, 178] width 30 height 17
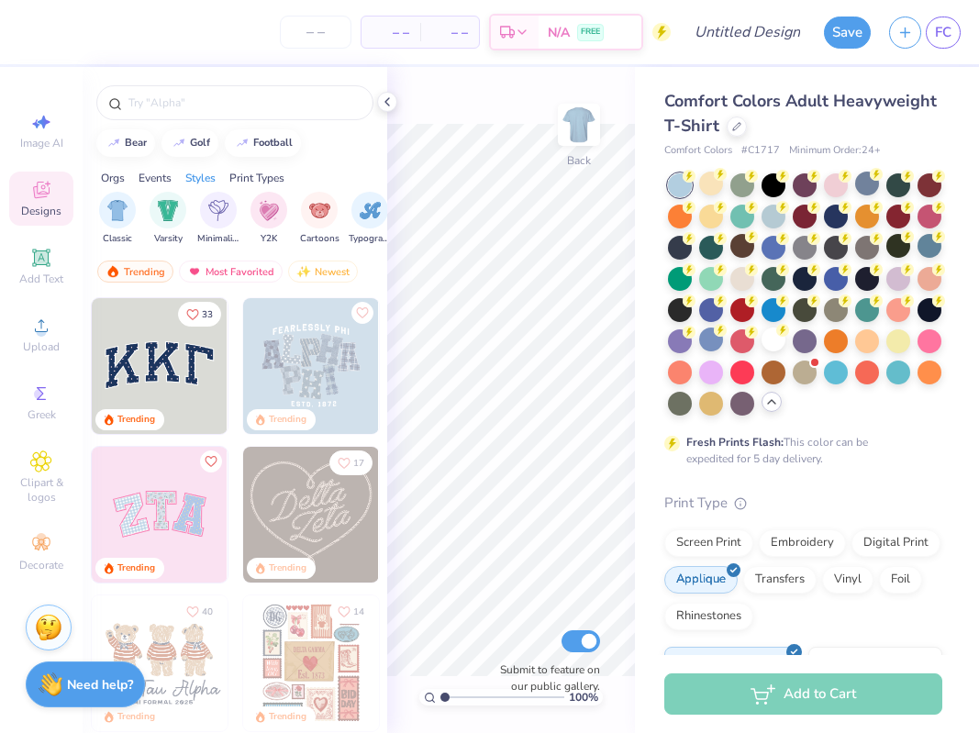
scroll to position [0, 962]
click at [392, 101] on icon at bounding box center [387, 102] width 15 height 15
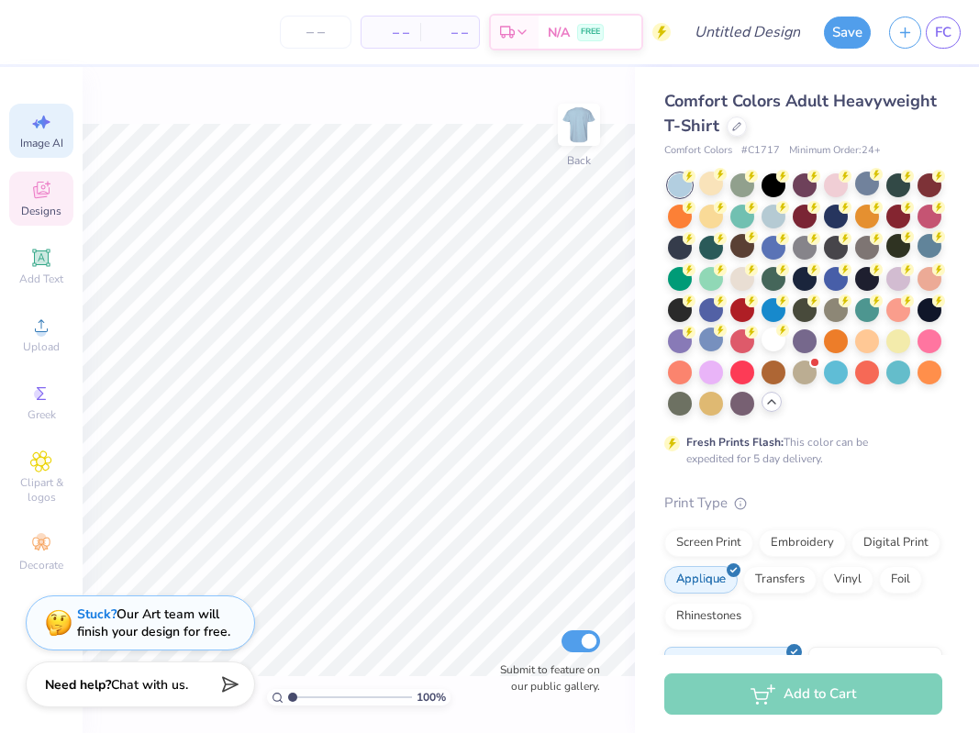
click at [40, 143] on span "Image AI" at bounding box center [41, 143] width 43 height 15
select select "4"
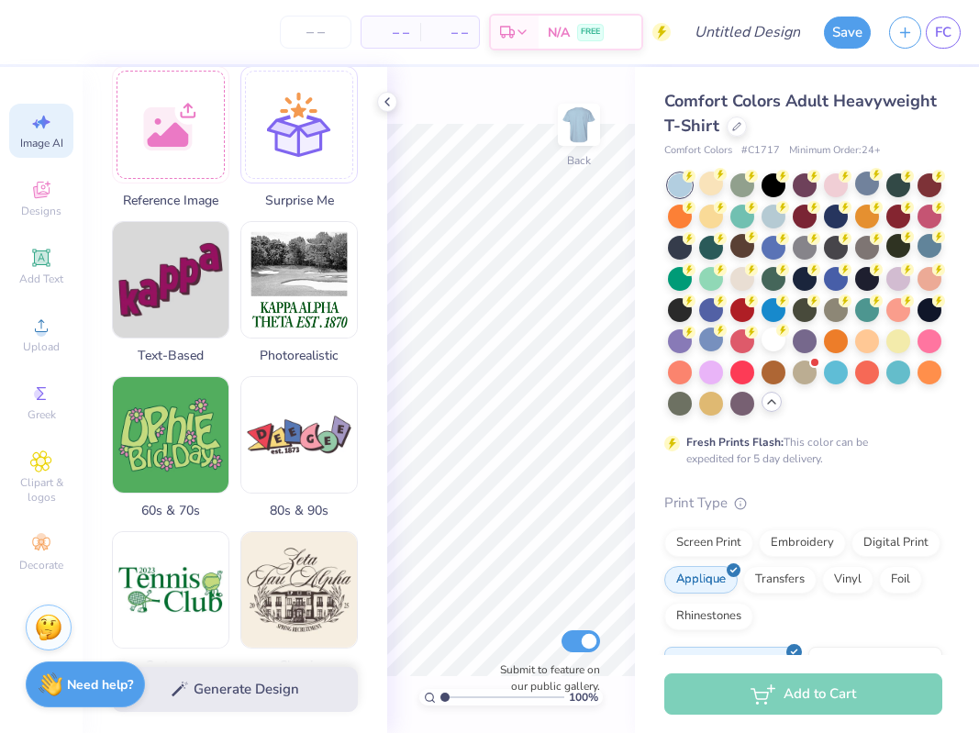
scroll to position [278, 0]
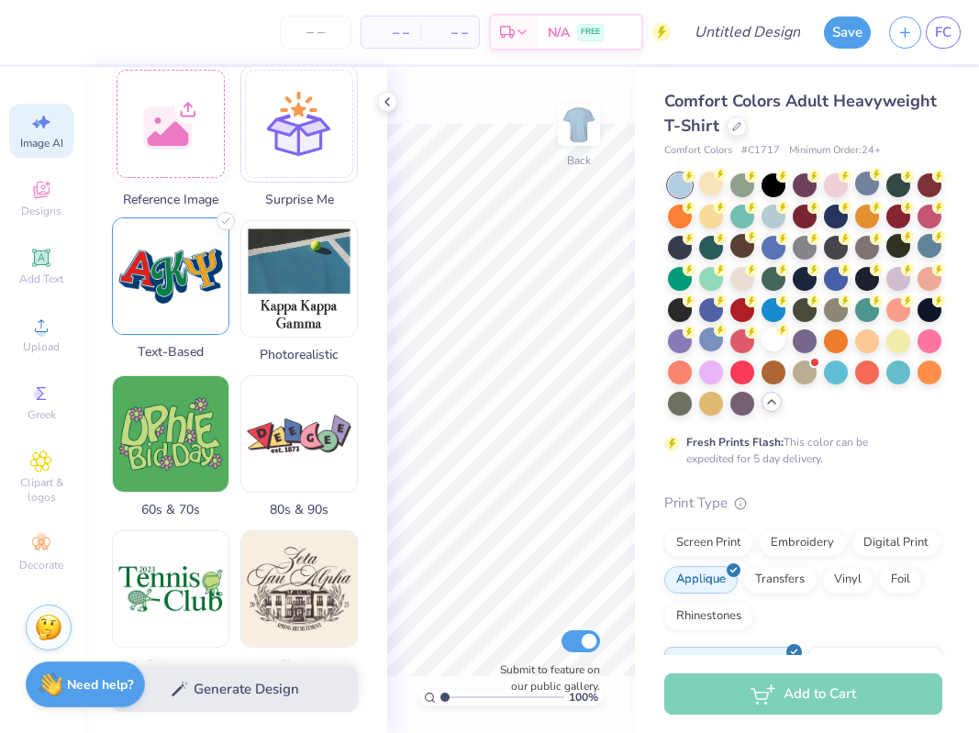
click at [151, 321] on img at bounding box center [171, 276] width 116 height 116
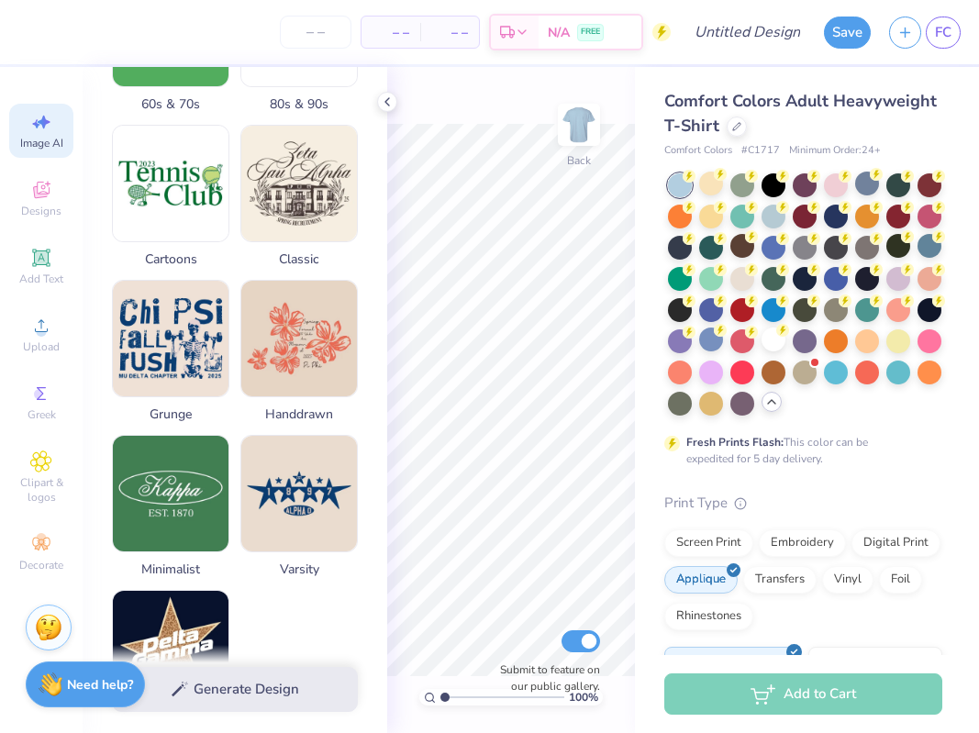
scroll to position [665, 0]
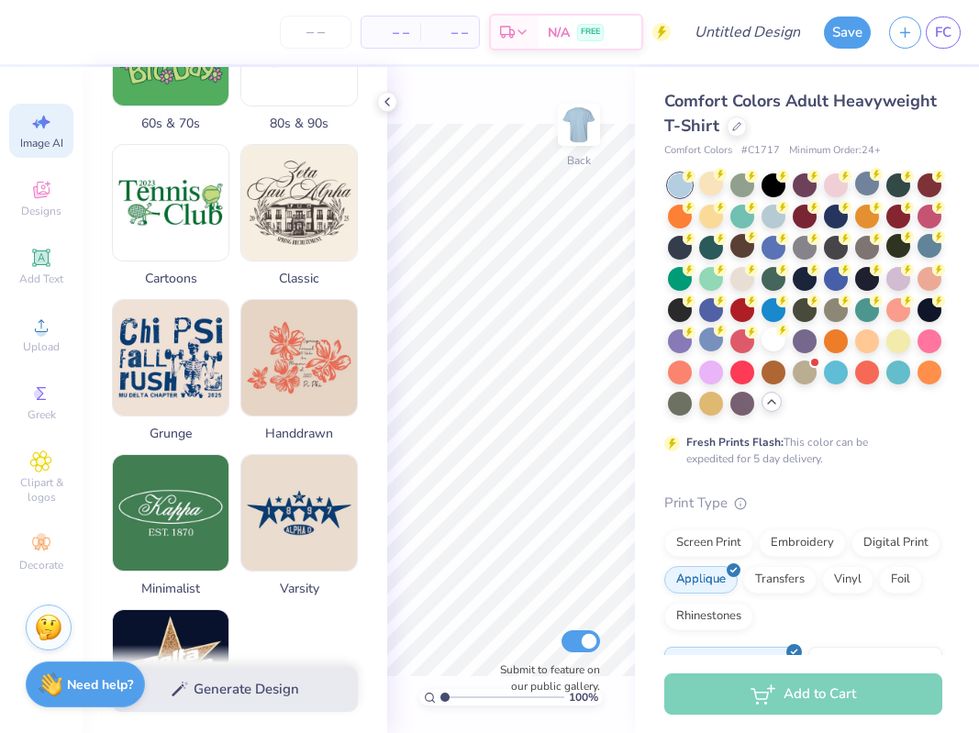
click at [268, 679] on div "Generate Design" at bounding box center [235, 689] width 305 height 89
click at [250, 697] on div "Generate Design" at bounding box center [235, 689] width 305 height 89
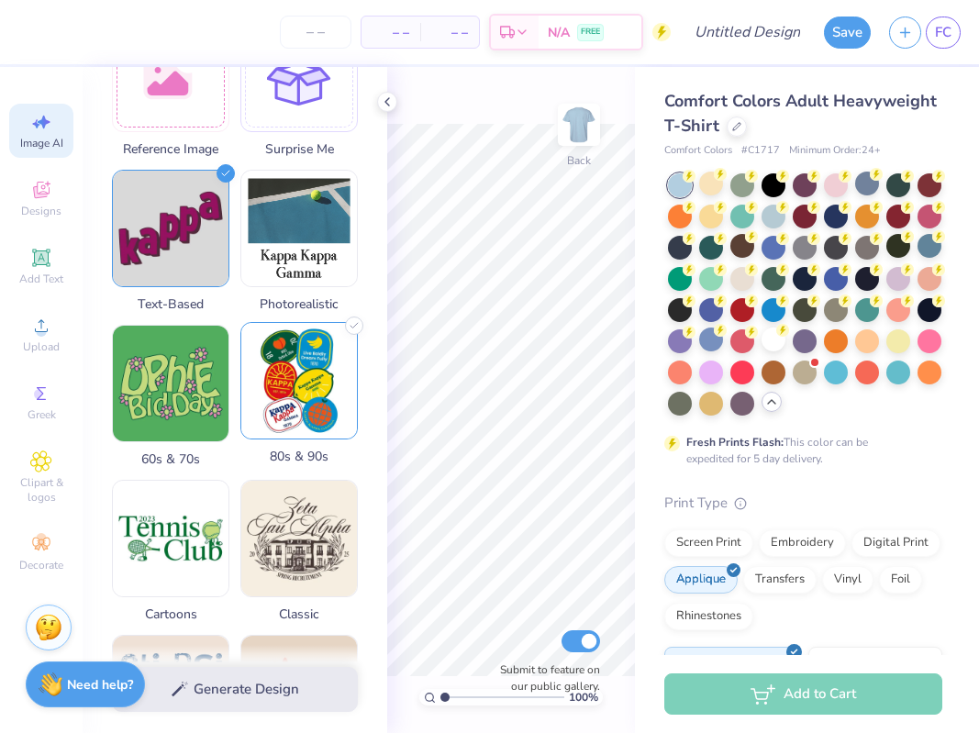
scroll to position [0, 0]
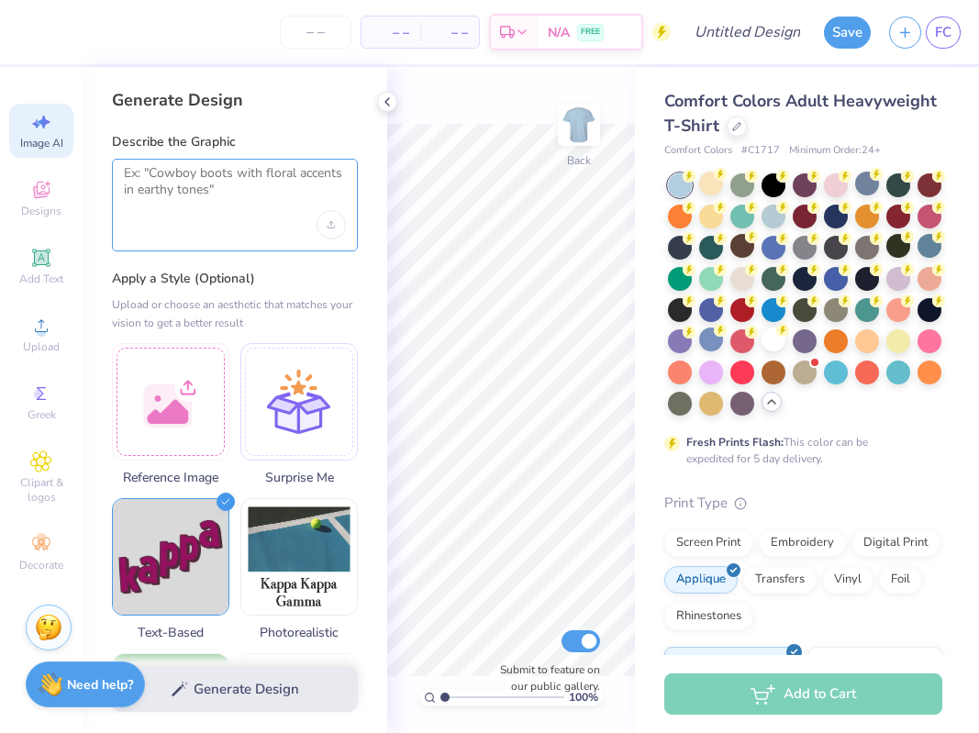
click at [242, 188] on textarea at bounding box center [235, 188] width 222 height 46
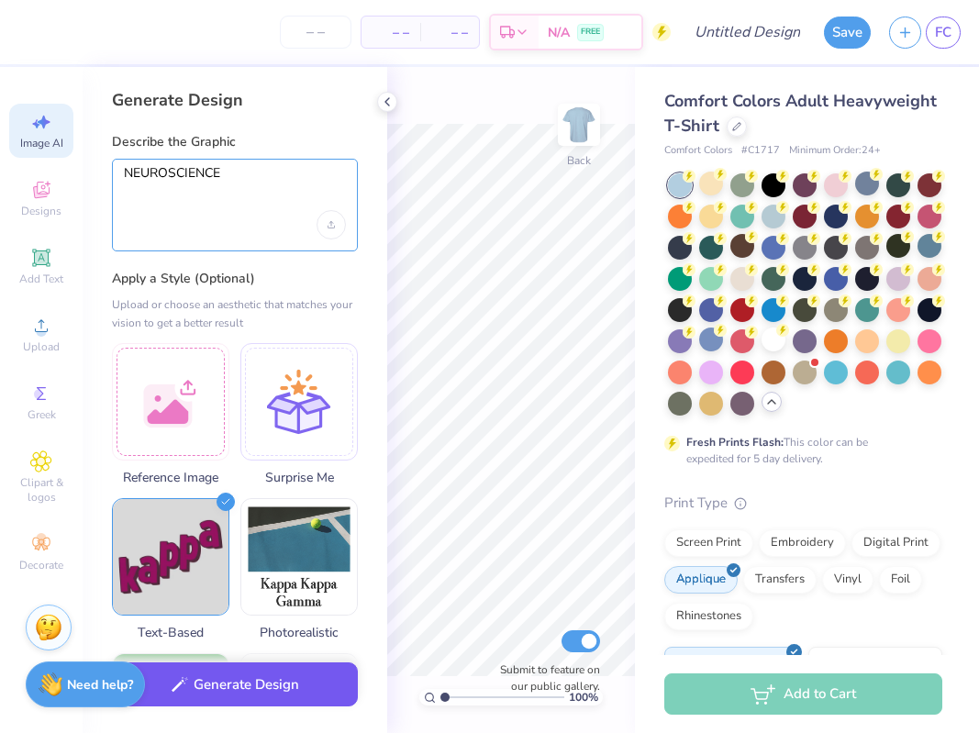
type textarea "NEUROSCIENCE"
click at [283, 700] on button "Generate Design" at bounding box center [235, 685] width 246 height 45
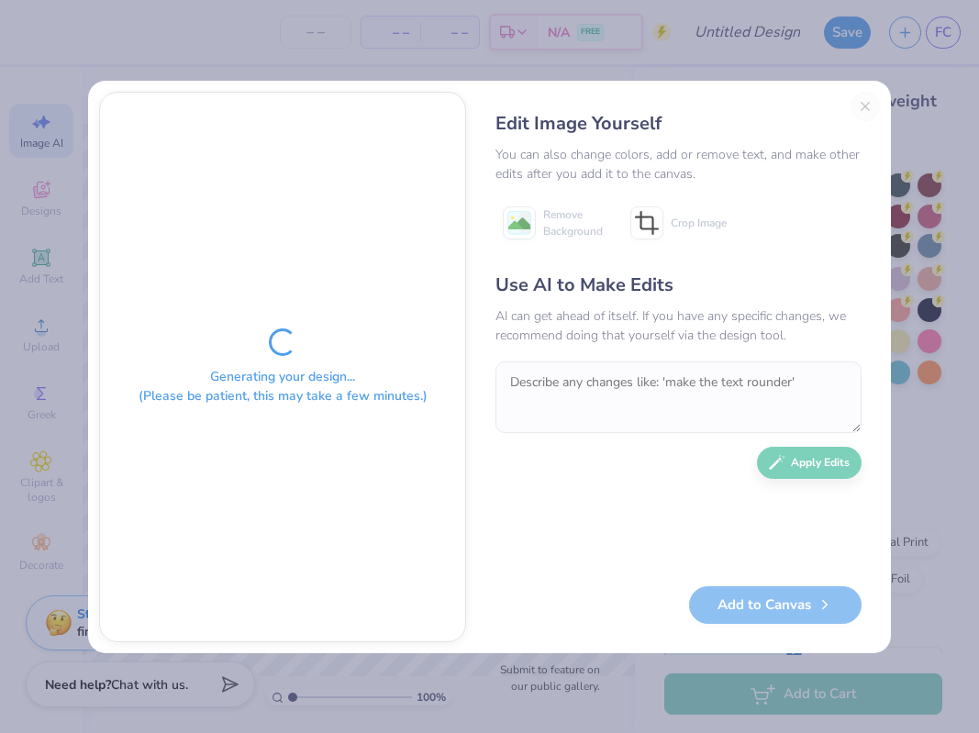
click at [299, 384] on div "Generating your design... (Please be patient, this may take a few minutes.)" at bounding box center [283, 386] width 289 height 39
click at [299, 384] on html "– – Per Item – – Total Est. Delivery N/A FREE Design Title Save FC Image AI Des…" at bounding box center [489, 366] width 979 height 733
click at [282, 393] on div "Generating your design... (Please be patient, this may take a few minutes.)" at bounding box center [283, 386] width 289 height 39
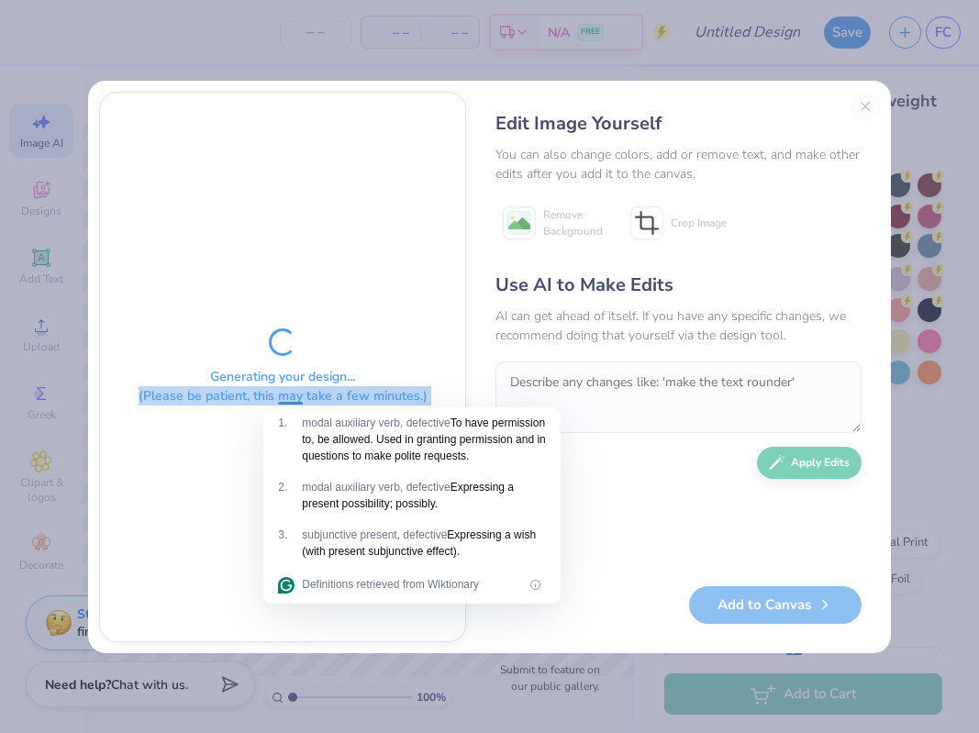
click at [282, 393] on div "Generating your design... (Please be patient, this may take a few minutes.)" at bounding box center [283, 386] width 289 height 39
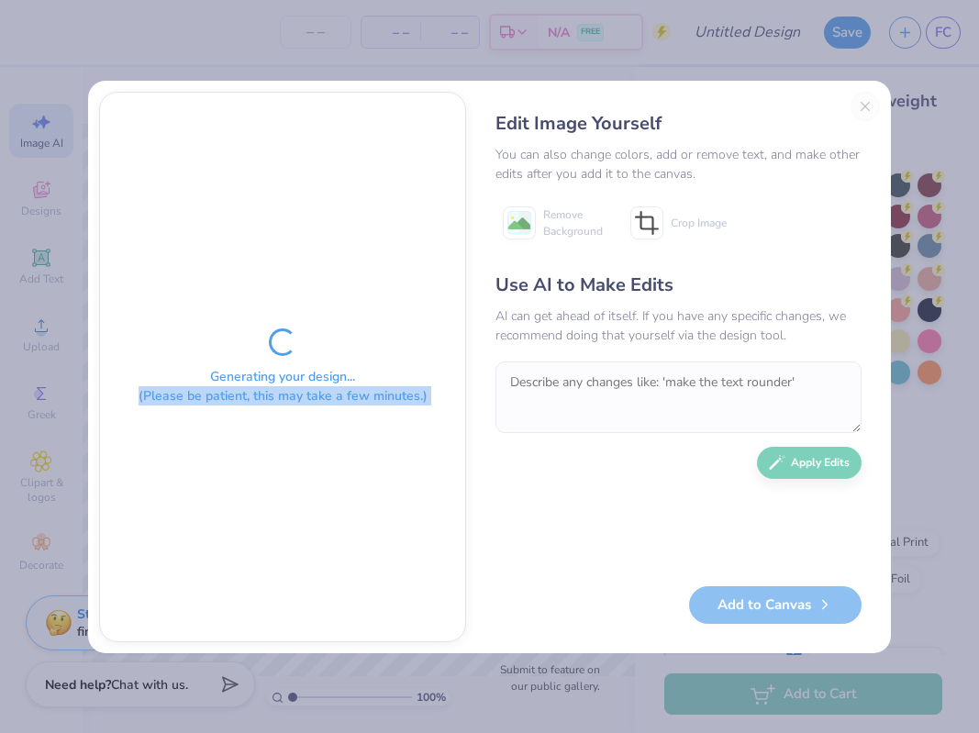
click at [282, 393] on div "Generating your design... (Please be patient, this may take a few minutes.)" at bounding box center [283, 386] width 289 height 39
click at [264, 382] on div "Generating your design... (Please be patient, this may take a few minutes.)" at bounding box center [283, 386] width 289 height 39
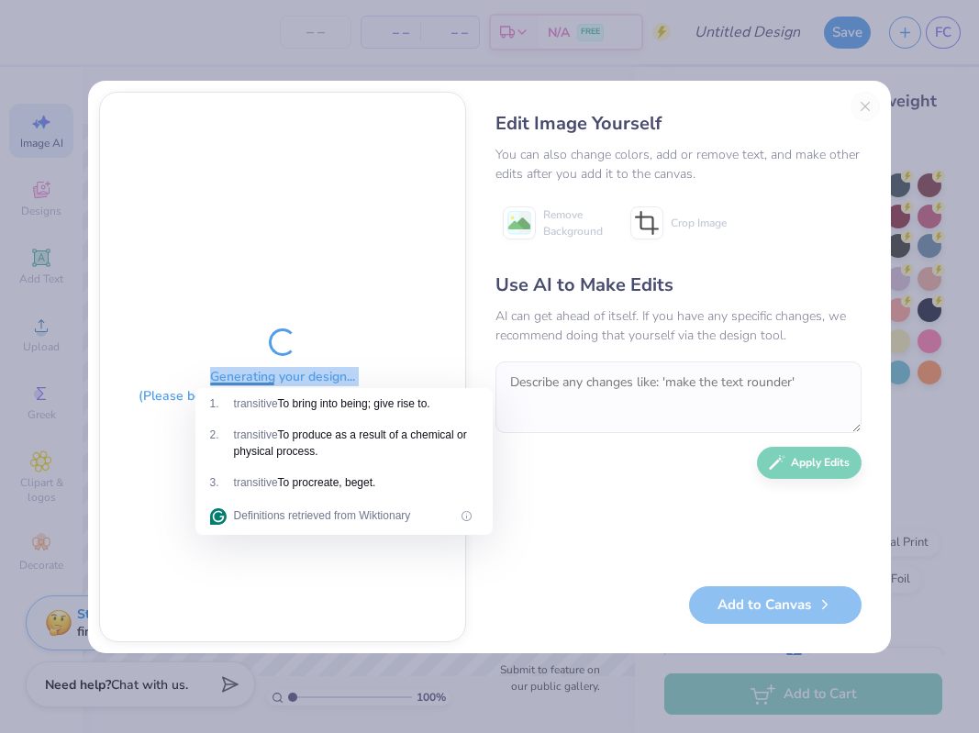
click at [264, 382] on html "– – Per Item – – Total Est. Delivery N/A FREE Design Title Save FC Image AI Des…" at bounding box center [489, 366] width 979 height 733
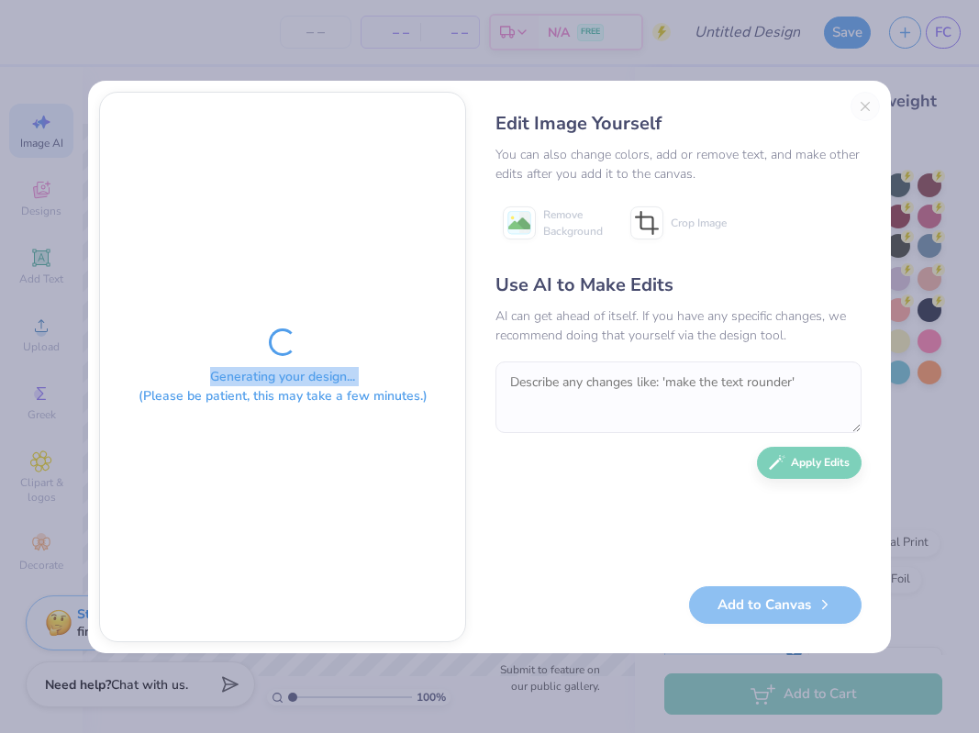
click at [263, 382] on div "Generating your design... (Please be patient, this may take a few minutes.)" at bounding box center [283, 386] width 289 height 39
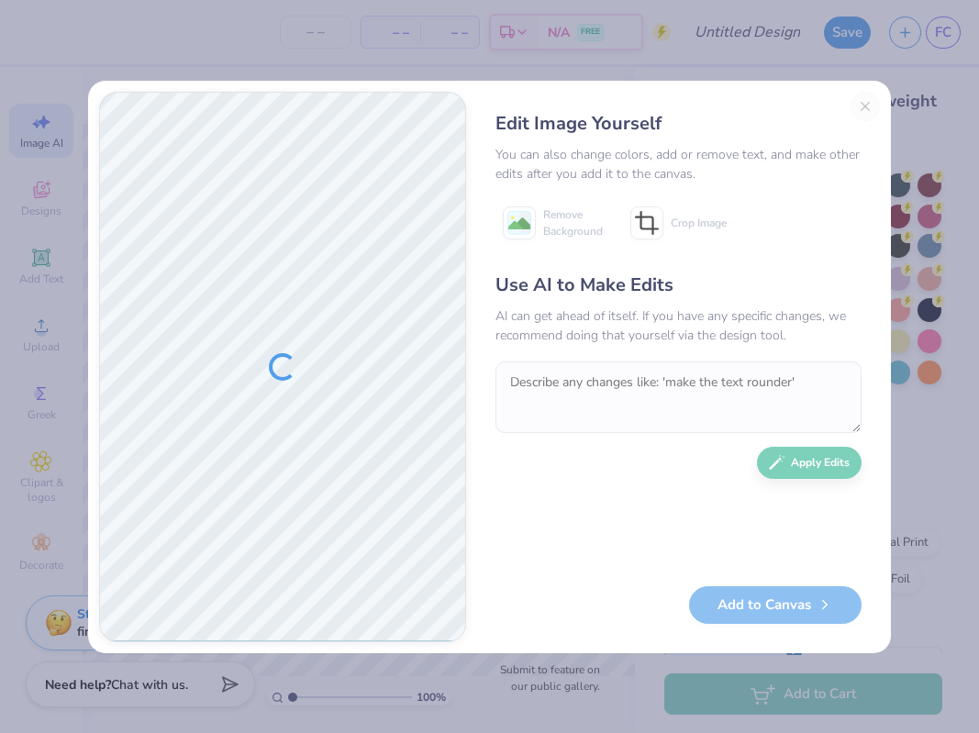
click at [264, 384] on div at bounding box center [282, 367] width 365 height 549
click at [267, 393] on div at bounding box center [282, 367] width 365 height 549
click at [388, 490] on div at bounding box center [282, 367] width 365 height 549
click at [496, 490] on div "Use AI to Make Edits AI can get ahead of itself. If you have any specific chang…" at bounding box center [679, 420] width 366 height 297
click at [350, 132] on div at bounding box center [282, 367] width 365 height 549
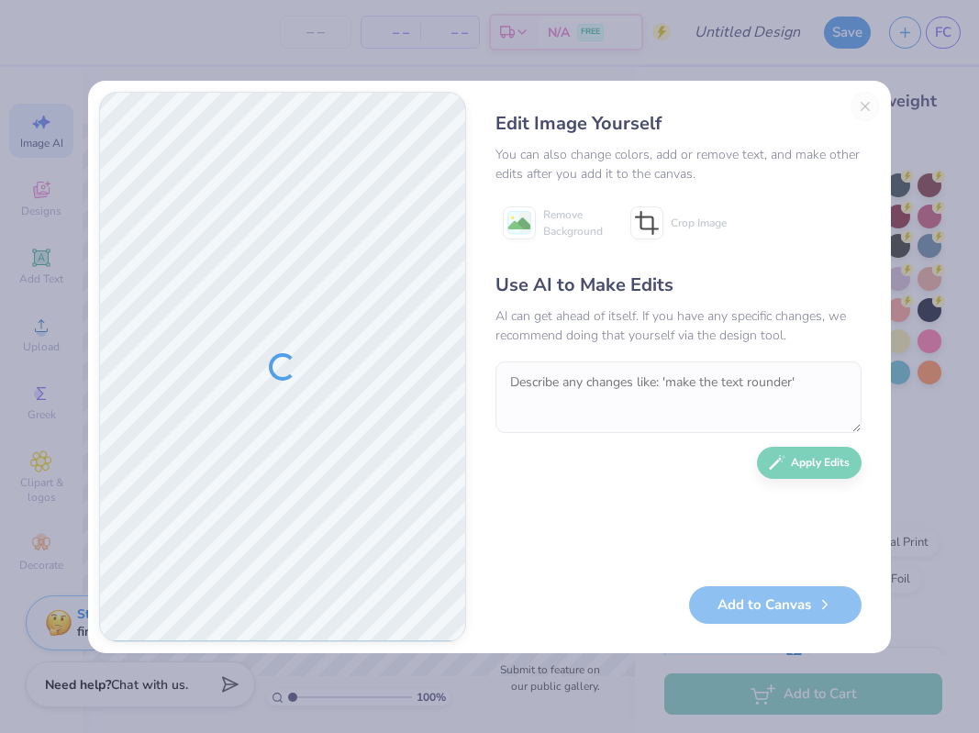
click at [327, 62] on div "Edit Image Yourself You can also change colors, add or remove text, and make ot…" at bounding box center [489, 366] width 979 height 733
click at [401, 237] on div at bounding box center [282, 367] width 365 height 549
click at [542, 494] on div "Use AI to Make Edits AI can get ahead of itself. If you have any specific chang…" at bounding box center [679, 420] width 366 height 297
click at [355, 28] on div "Edit Image Yourself You can also change colors, add or remove text, and make ot…" at bounding box center [489, 366] width 979 height 733
click at [865, 113] on div "Edit Image Yourself You can also change colors, add or remove text, and make ot…" at bounding box center [678, 367] width 403 height 551
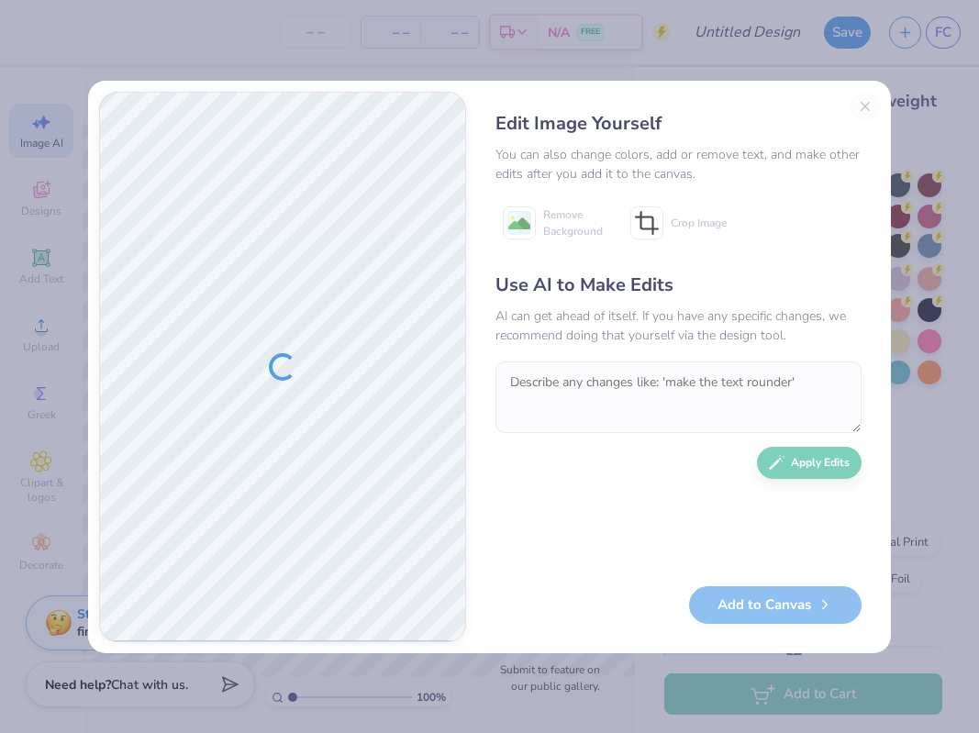
click at [864, 108] on div "Edit Image Yourself You can also change colors, add or remove text, and make ot…" at bounding box center [678, 367] width 403 height 551
click at [860, 103] on div "Edit Image Yourself You can also change colors, add or remove text, and make ot…" at bounding box center [678, 367] width 403 height 551
click at [851, 106] on div "Edit Image Yourself You can also change colors, add or remove text, and make ot…" at bounding box center [678, 367] width 403 height 551
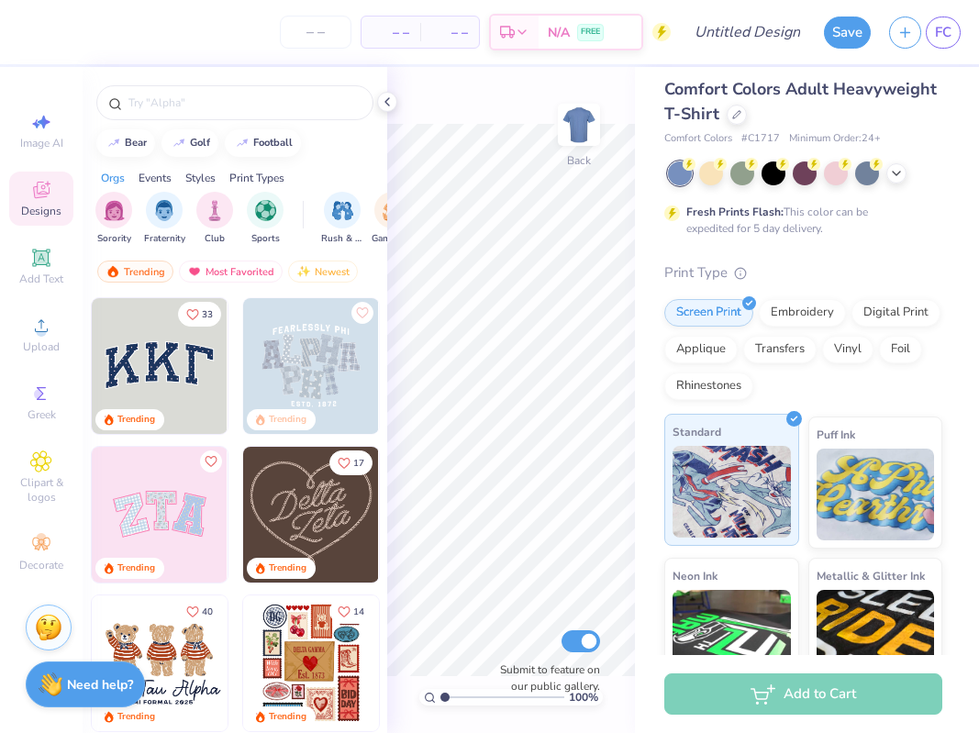
scroll to position [21, 0]
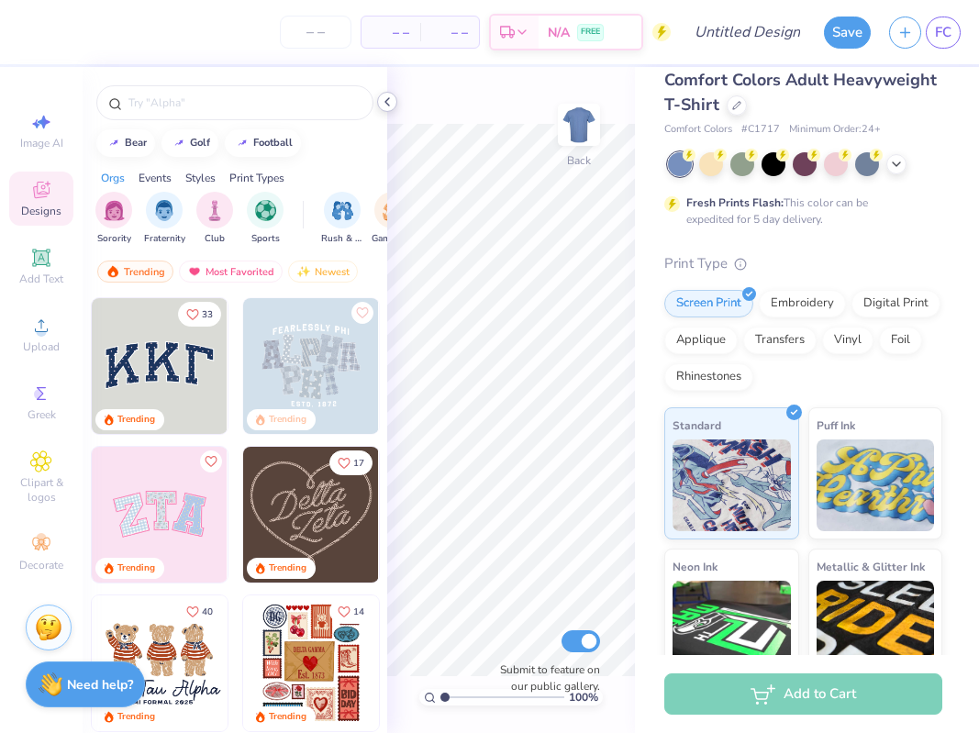
click at [385, 104] on icon at bounding box center [387, 102] width 15 height 15
